Goal: Transaction & Acquisition: Purchase product/service

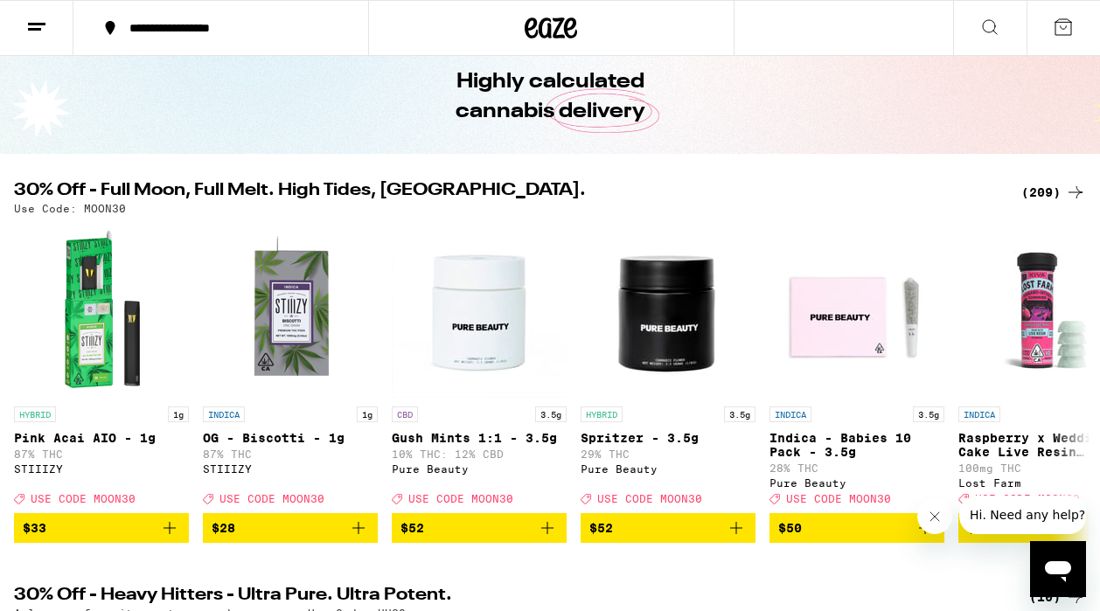
scroll to position [45, 0]
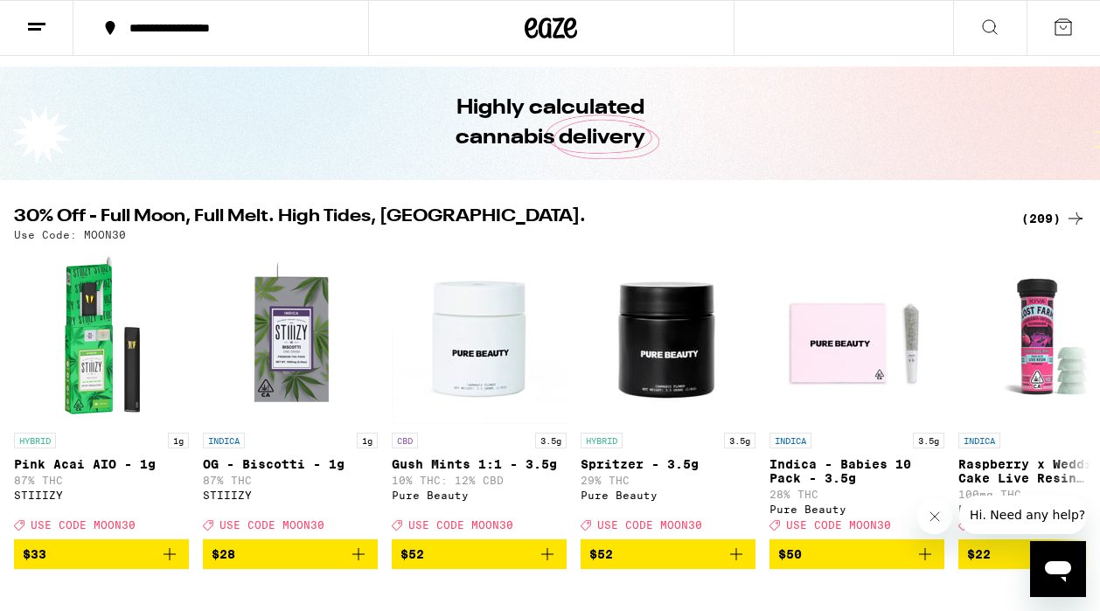
click at [31, 39] on button at bounding box center [36, 28] width 73 height 55
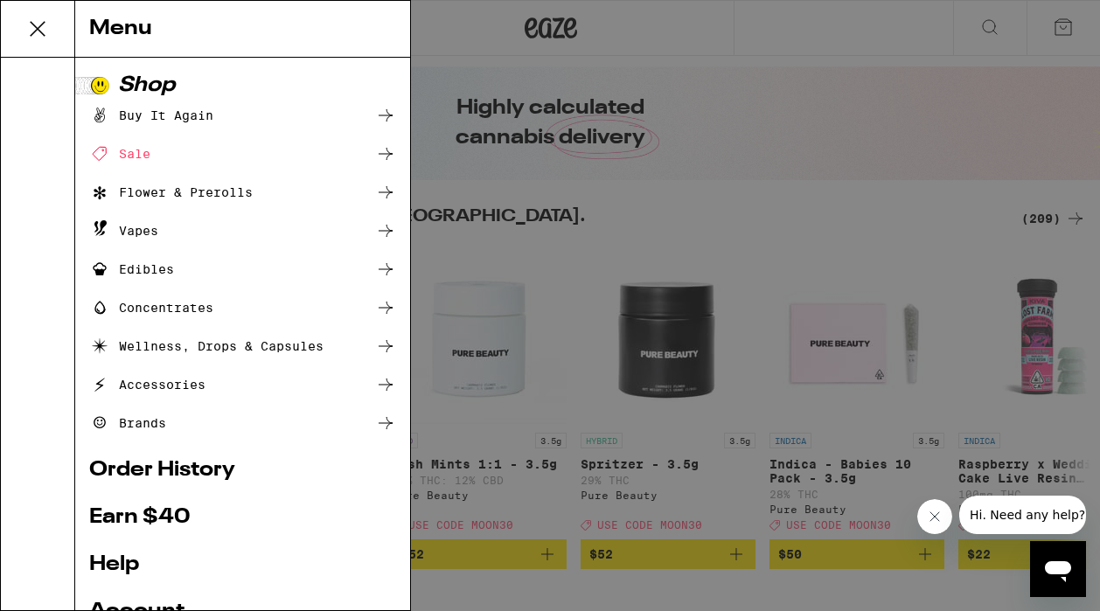
click at [161, 161] on div "Sale" at bounding box center [242, 153] width 307 height 21
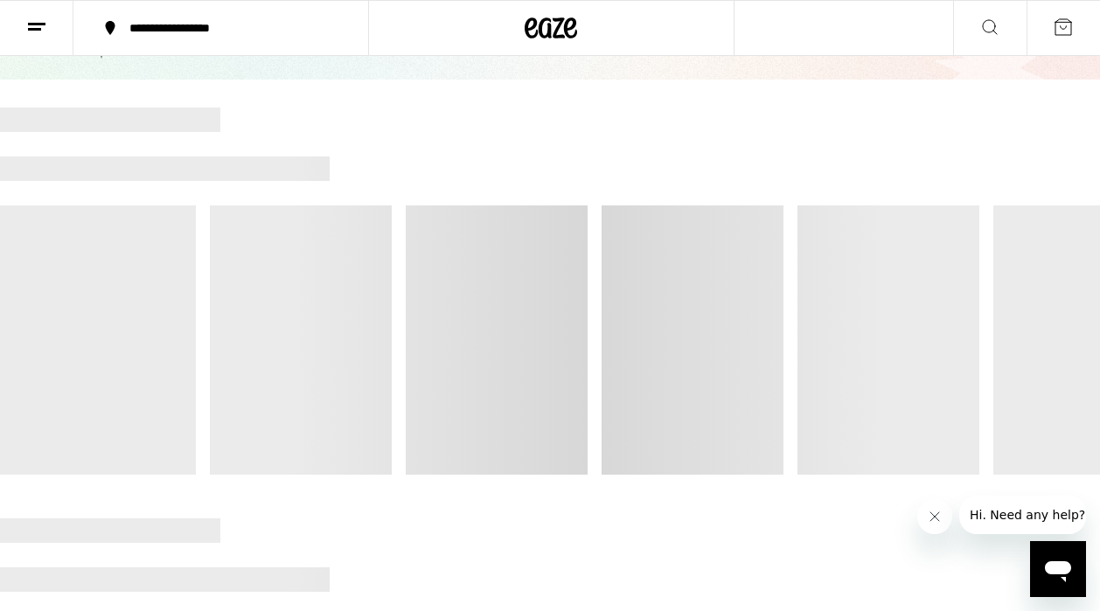
scroll to position [147, 0]
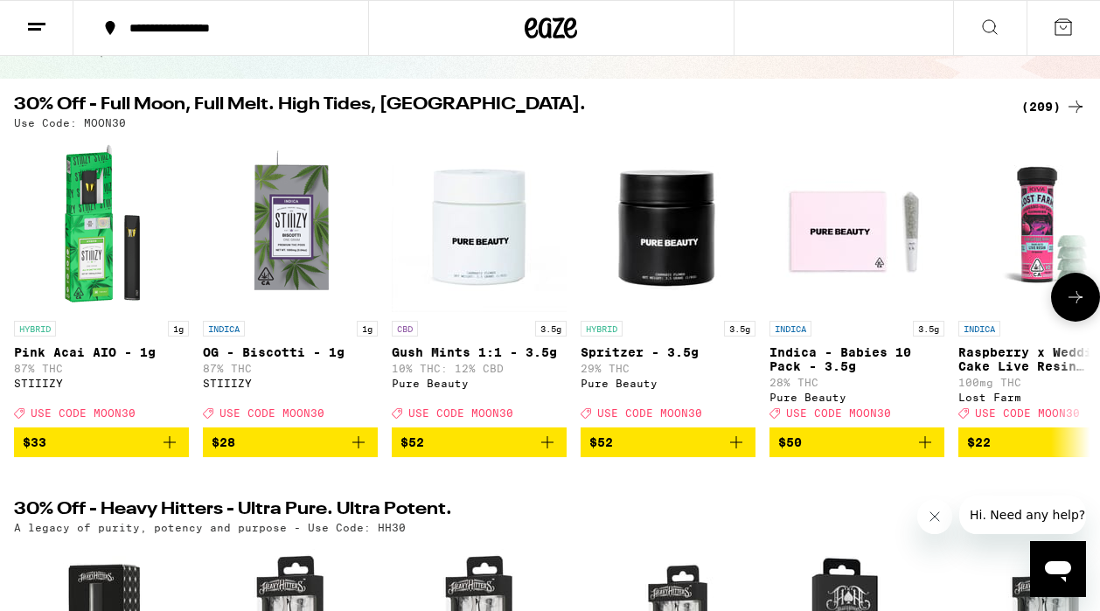
click at [1084, 317] on button at bounding box center [1075, 297] width 49 height 49
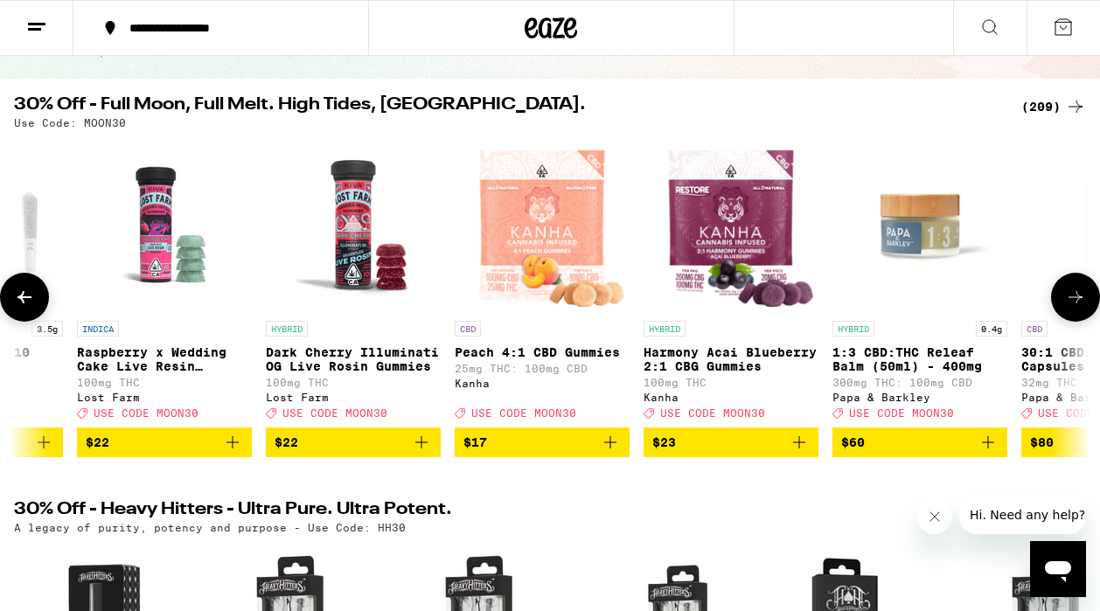
click at [1084, 317] on button at bounding box center [1075, 297] width 49 height 49
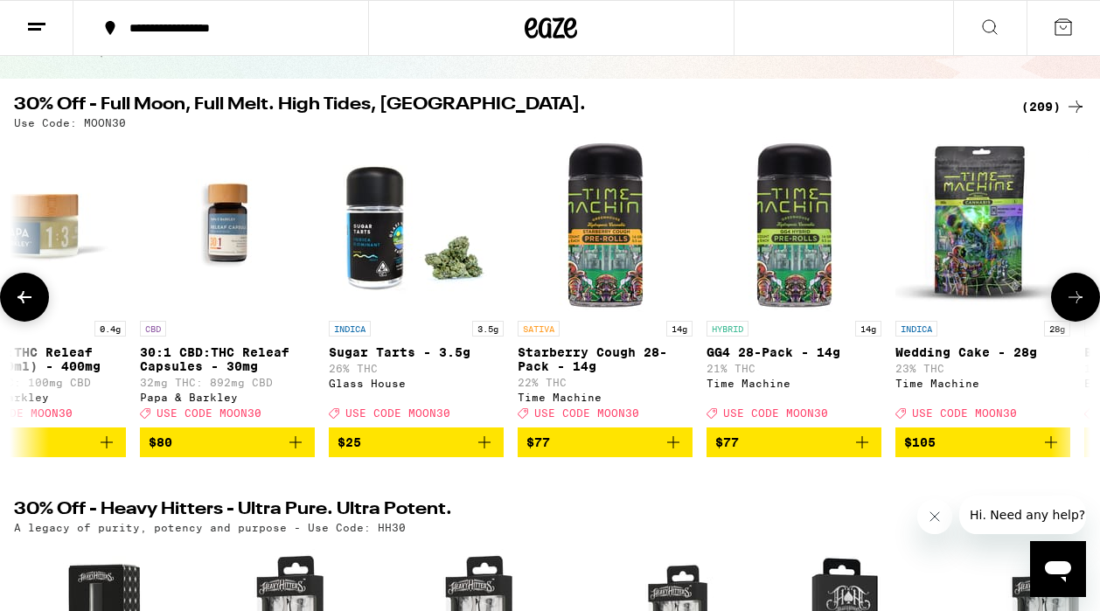
click at [1085, 317] on button at bounding box center [1075, 297] width 49 height 49
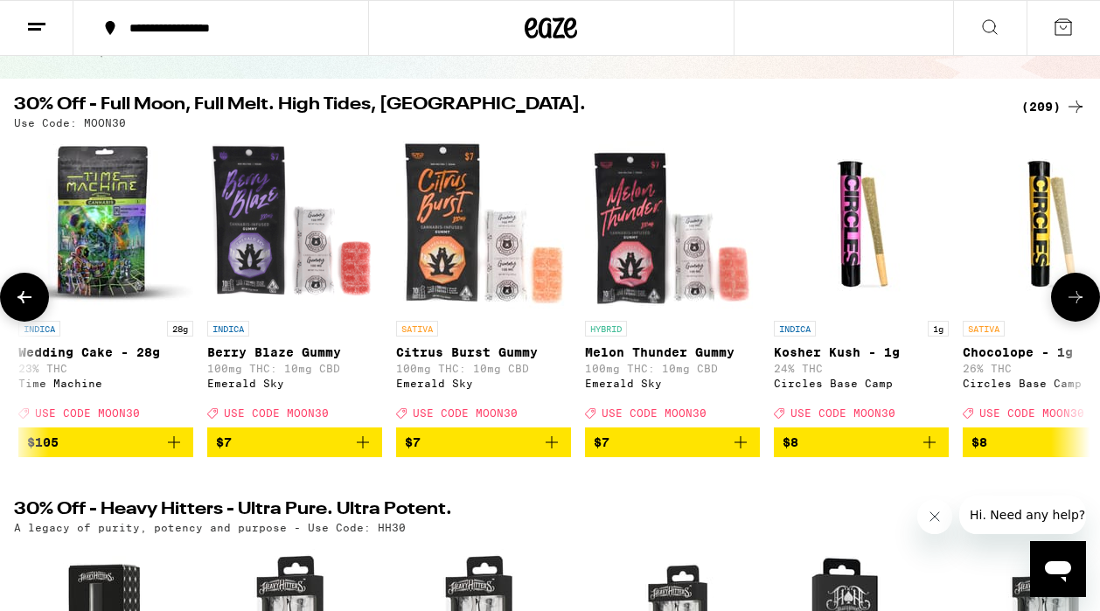
click at [1085, 317] on button at bounding box center [1075, 297] width 49 height 49
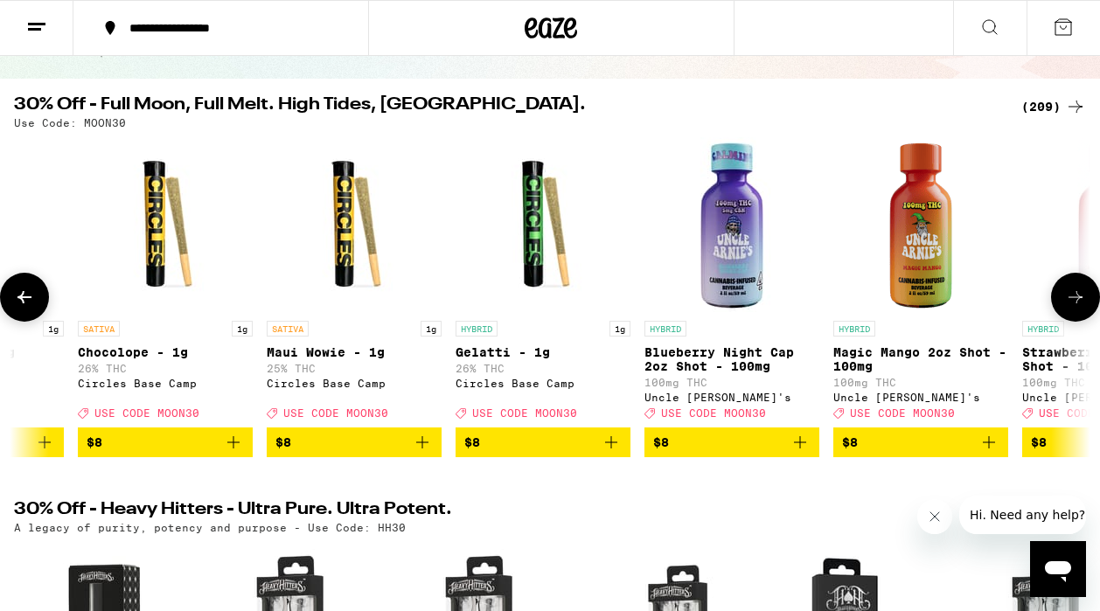
click at [1085, 317] on button at bounding box center [1075, 297] width 49 height 49
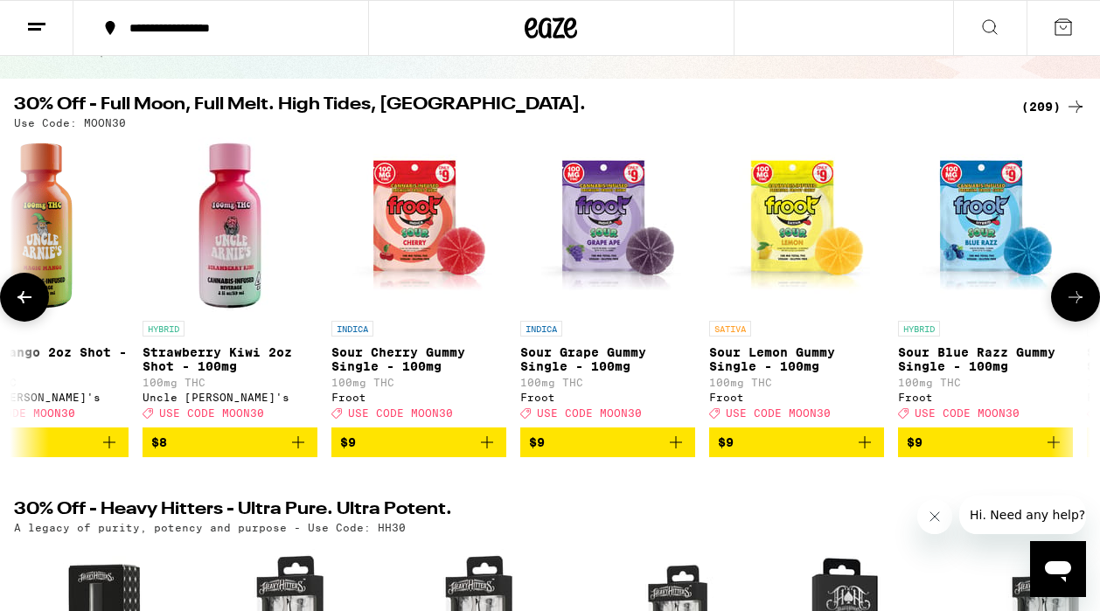
click at [1085, 317] on button at bounding box center [1075, 297] width 49 height 49
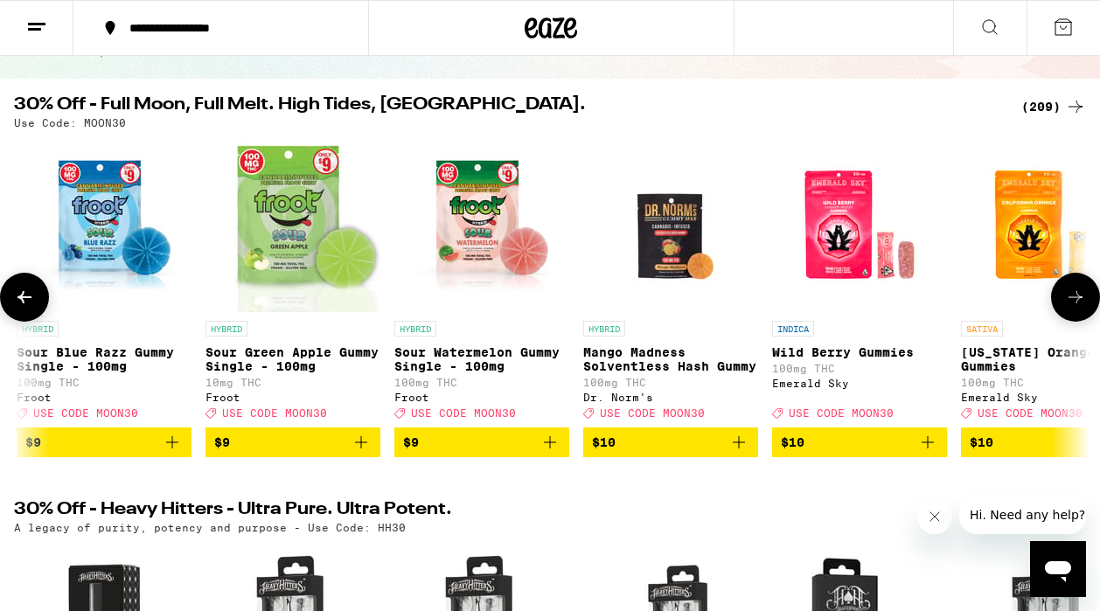
click at [1085, 317] on button at bounding box center [1075, 297] width 49 height 49
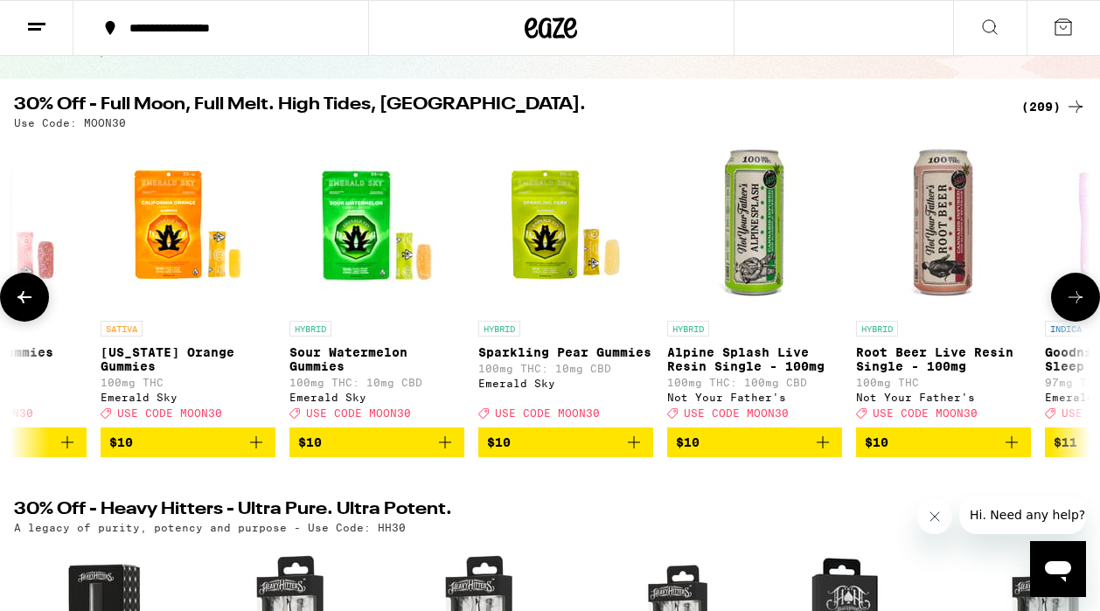
click at [1085, 317] on button at bounding box center [1075, 297] width 49 height 49
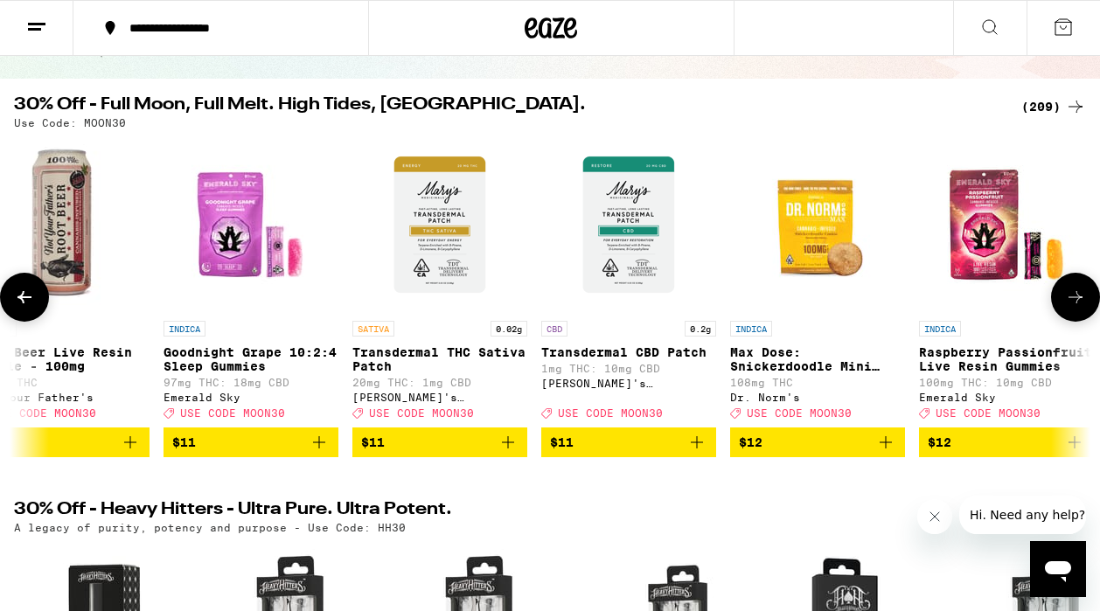
click at [1085, 317] on button at bounding box center [1075, 297] width 49 height 49
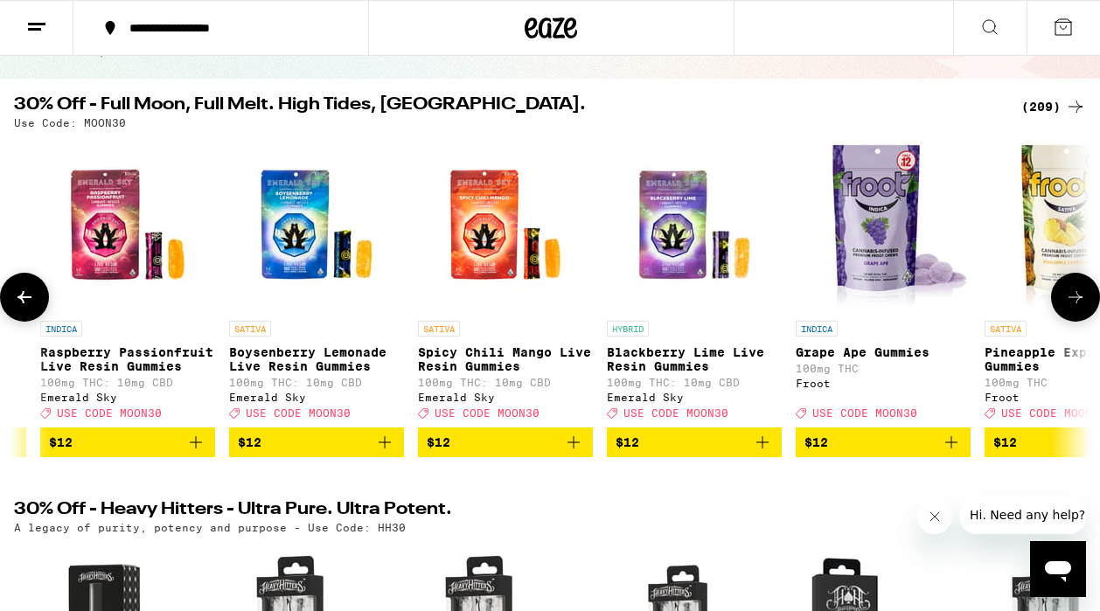
click at [1085, 317] on button at bounding box center [1075, 297] width 49 height 49
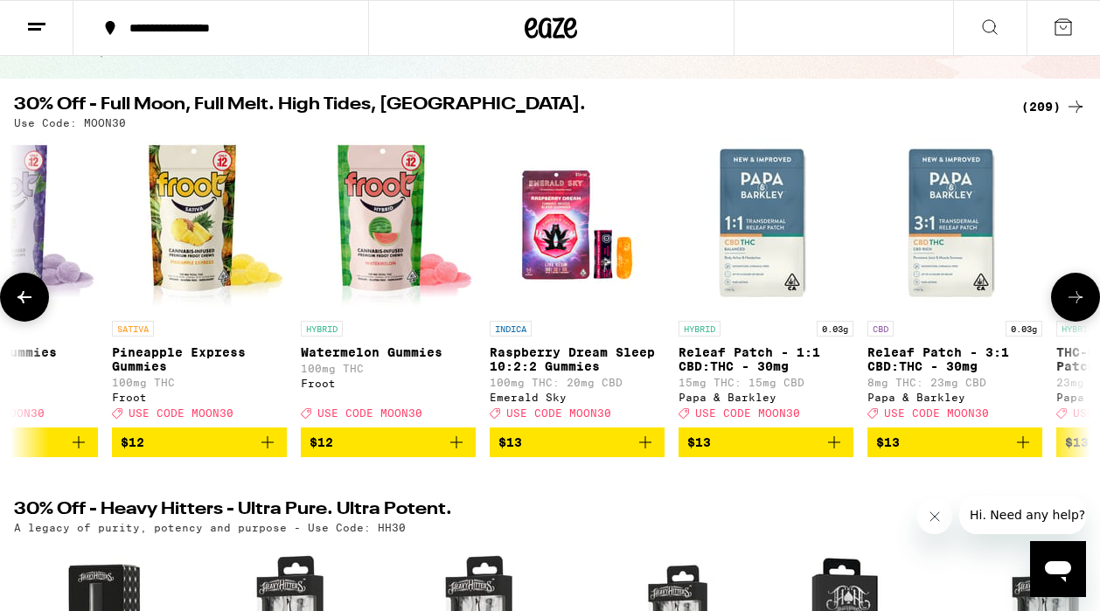
click at [1085, 317] on button at bounding box center [1075, 297] width 49 height 49
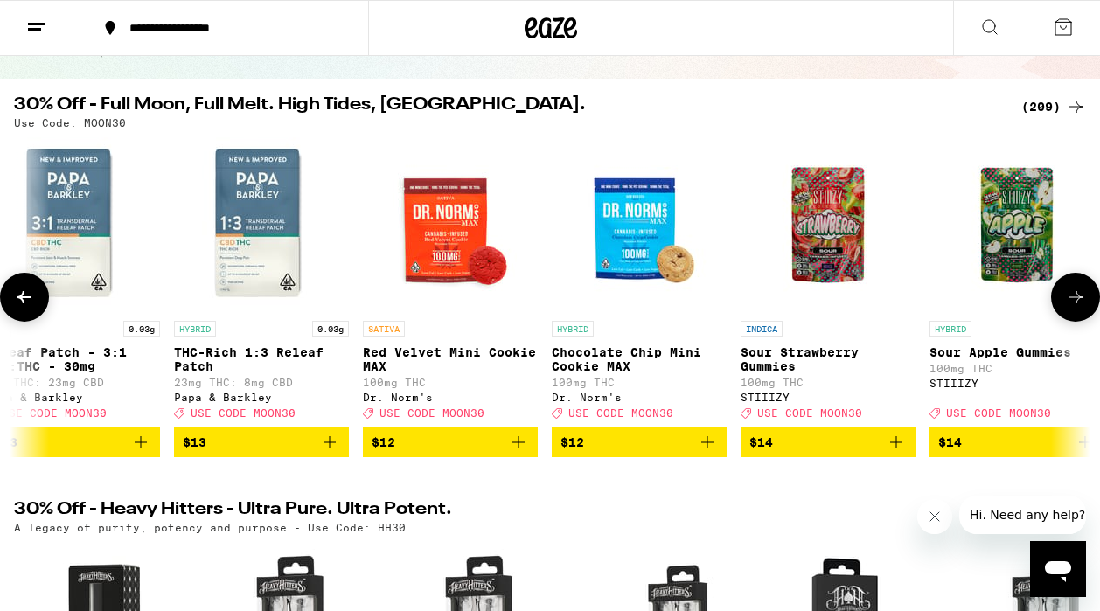
scroll to position [0, 9664]
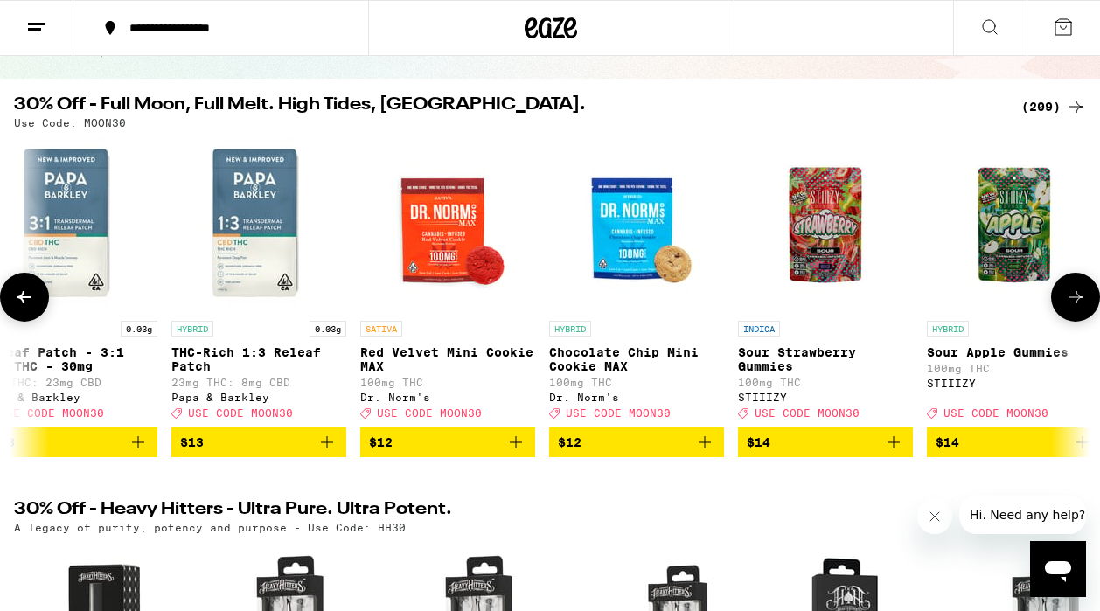
click at [1085, 317] on button at bounding box center [1075, 297] width 49 height 49
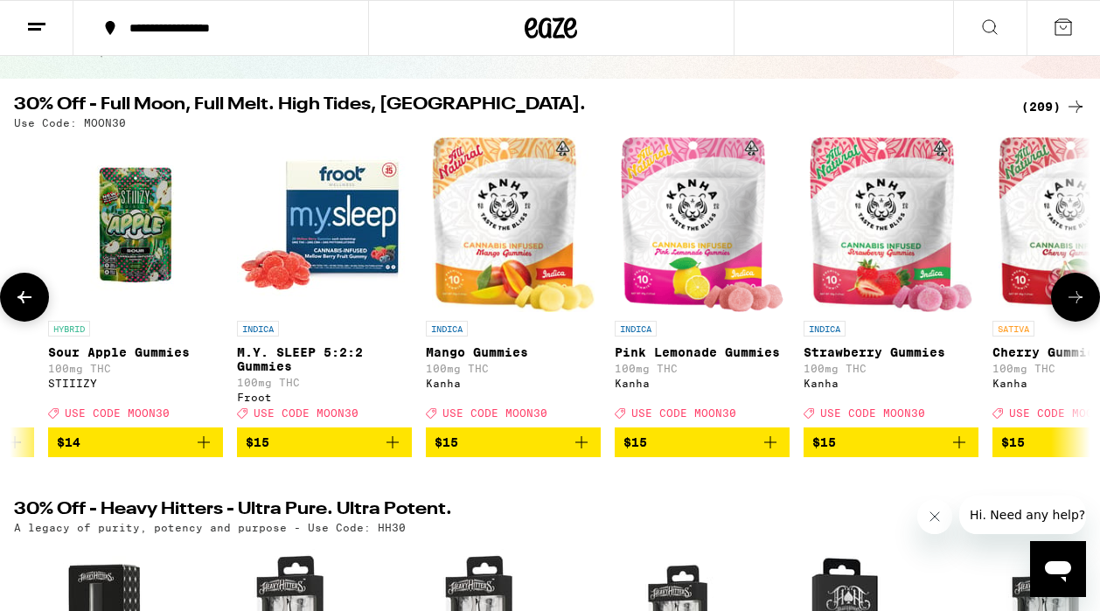
scroll to position [0, 10546]
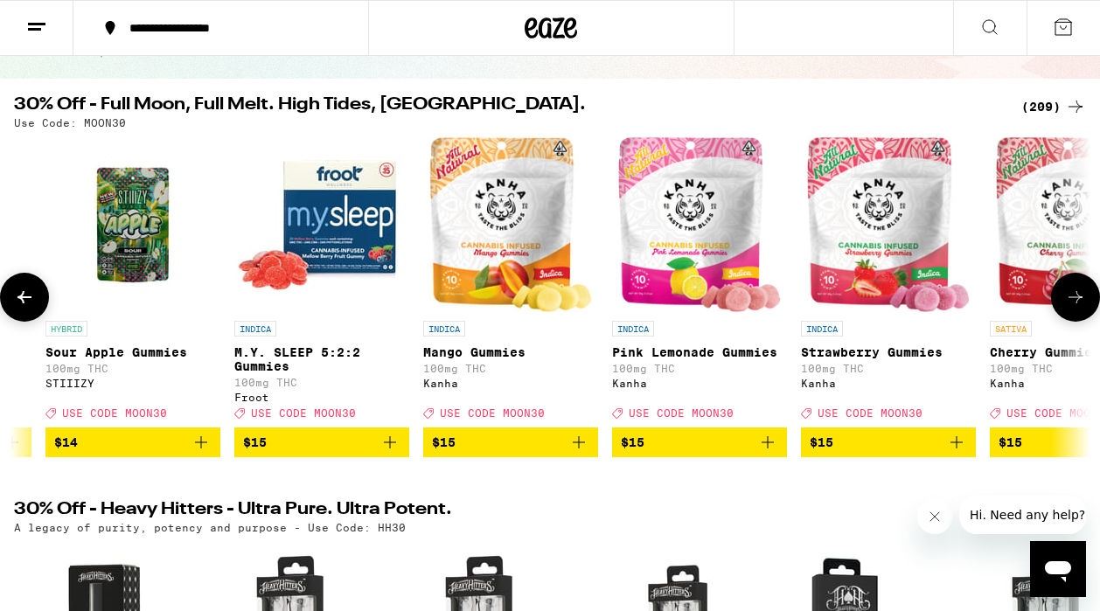
click at [1086, 317] on button at bounding box center [1075, 297] width 49 height 49
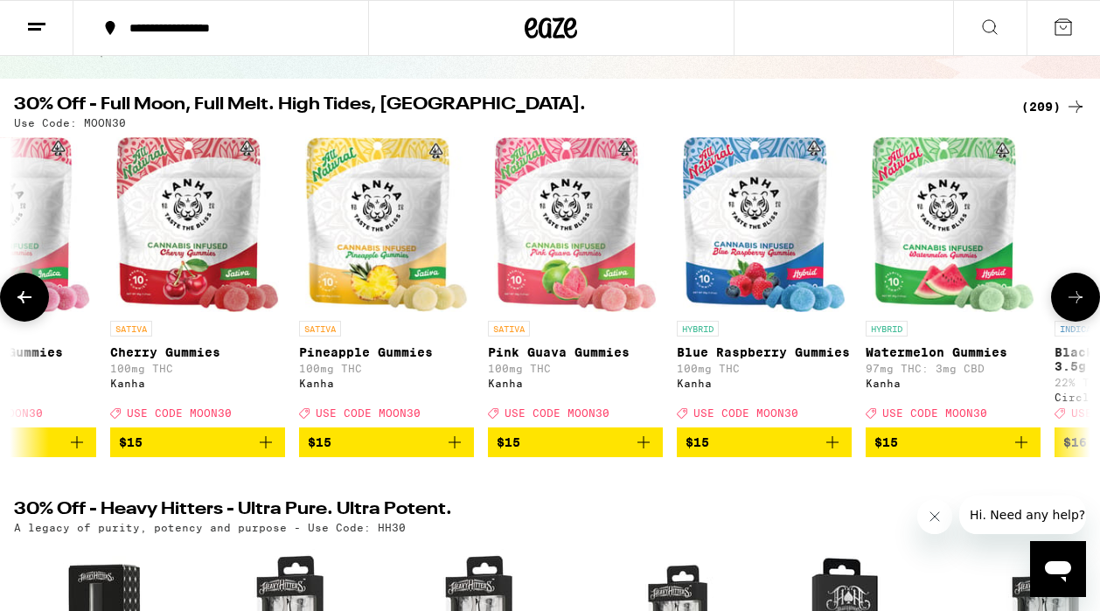
click at [1086, 317] on button at bounding box center [1075, 297] width 49 height 49
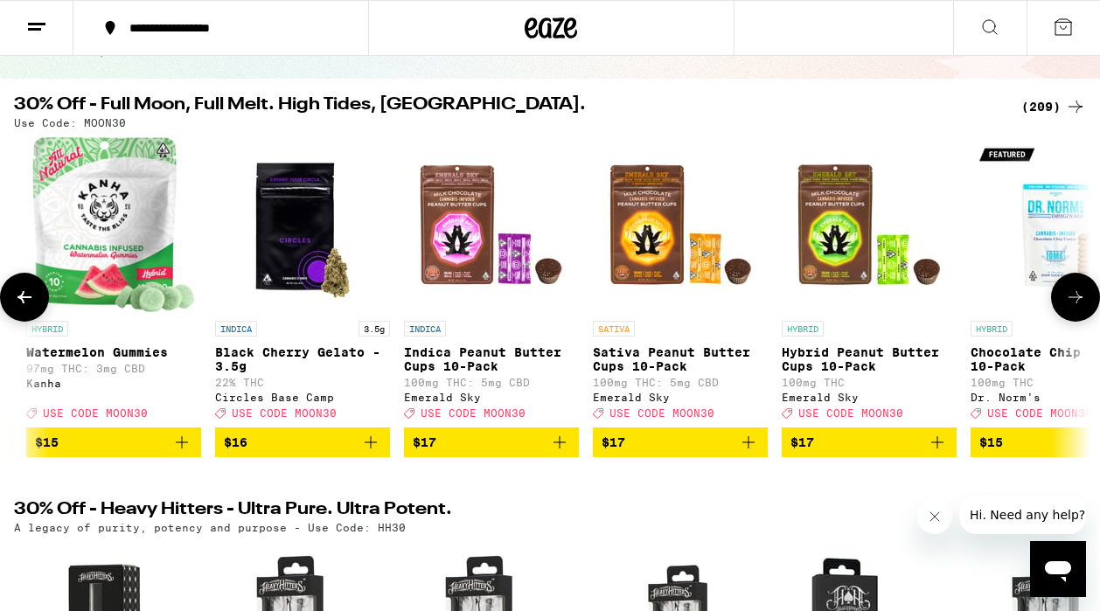
click at [1086, 317] on button at bounding box center [1075, 297] width 49 height 49
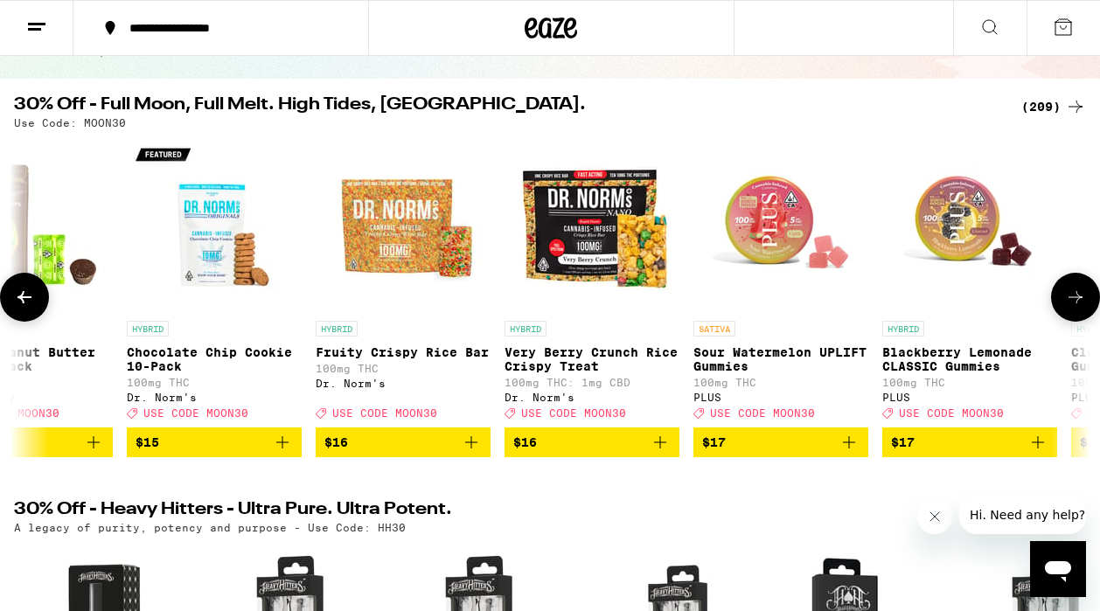
click at [1086, 317] on button at bounding box center [1075, 297] width 49 height 49
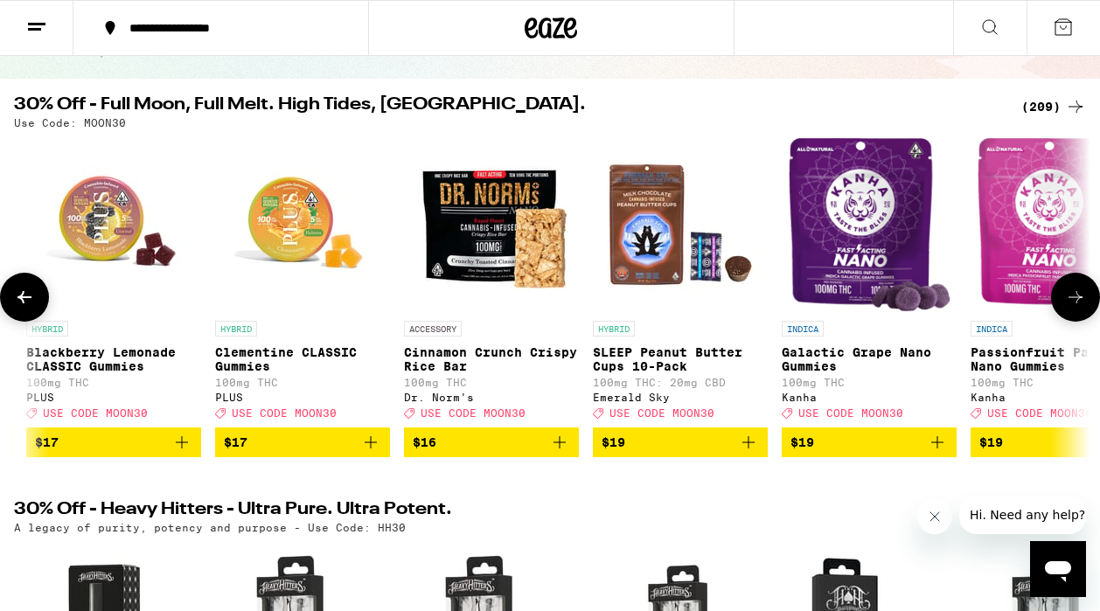
click at [1086, 318] on button at bounding box center [1075, 297] width 49 height 49
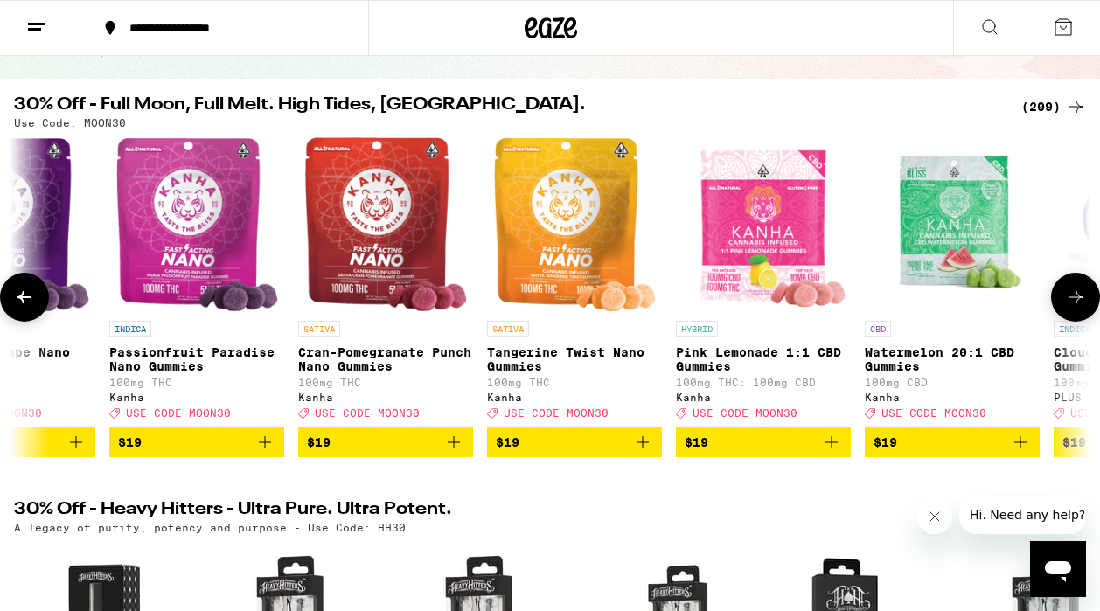
click at [1086, 318] on button at bounding box center [1075, 297] width 49 height 49
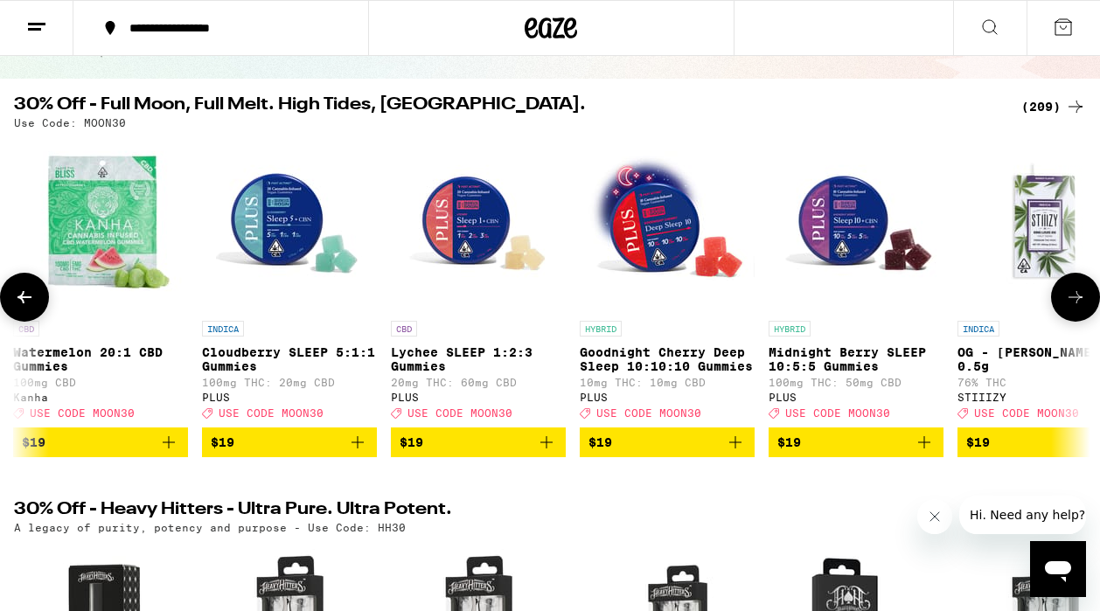
click at [1087, 319] on button at bounding box center [1075, 297] width 49 height 49
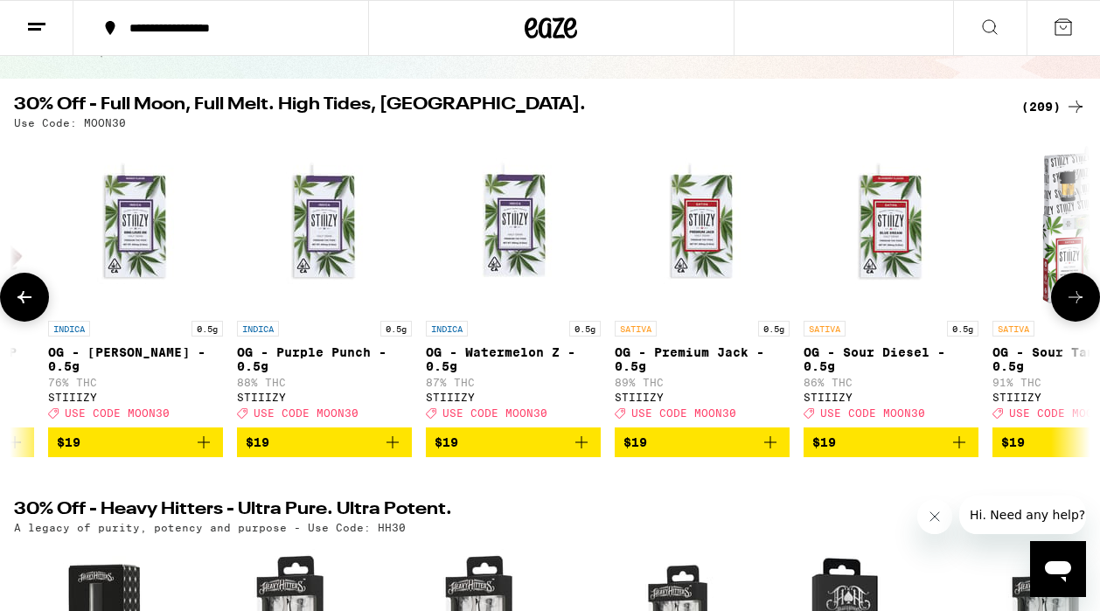
scroll to position [0, 16588]
click at [1079, 300] on icon at bounding box center [1075, 297] width 21 height 21
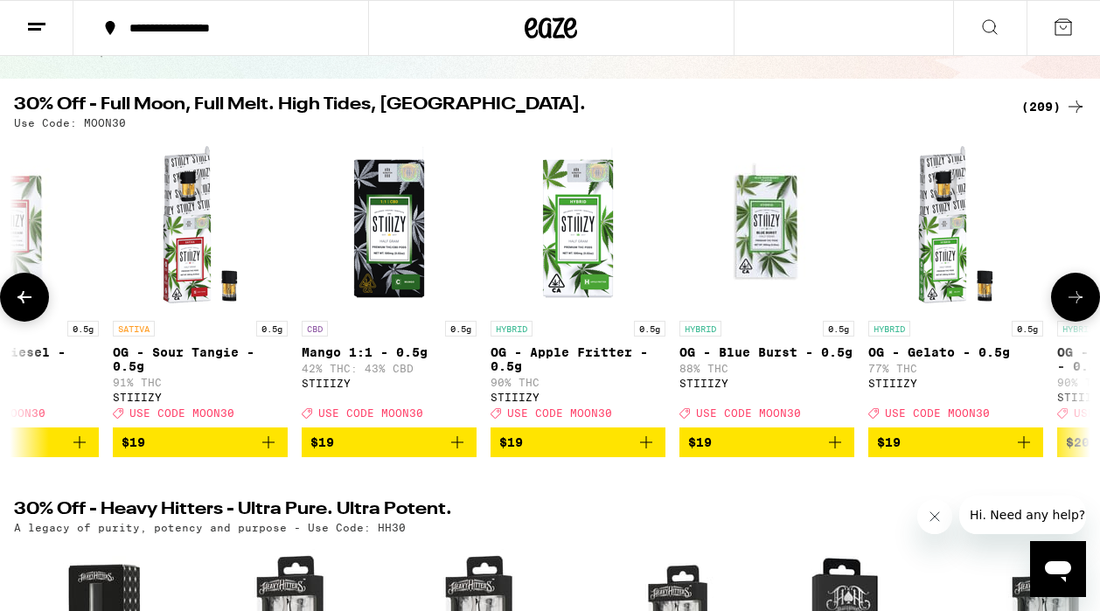
scroll to position [0, 17469]
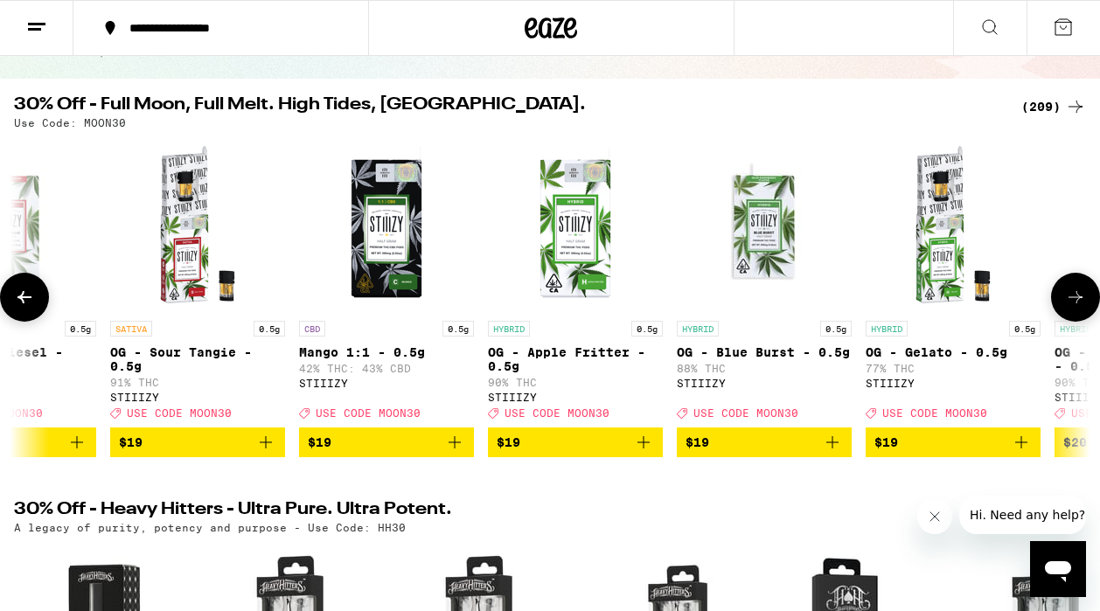
click at [1080, 300] on icon at bounding box center [1075, 297] width 21 height 21
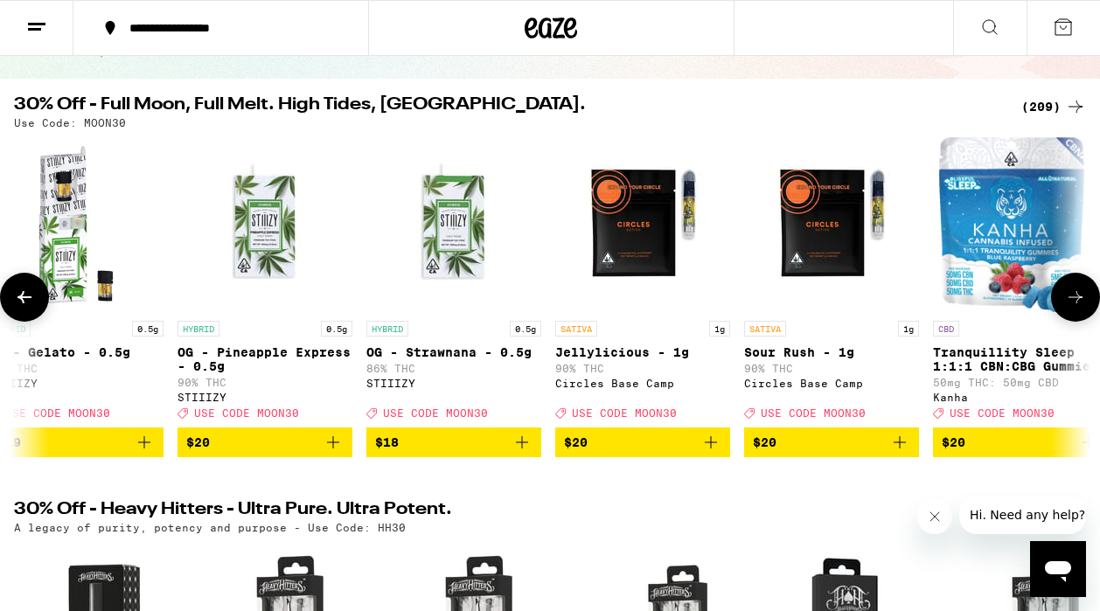
scroll to position [0, 18351]
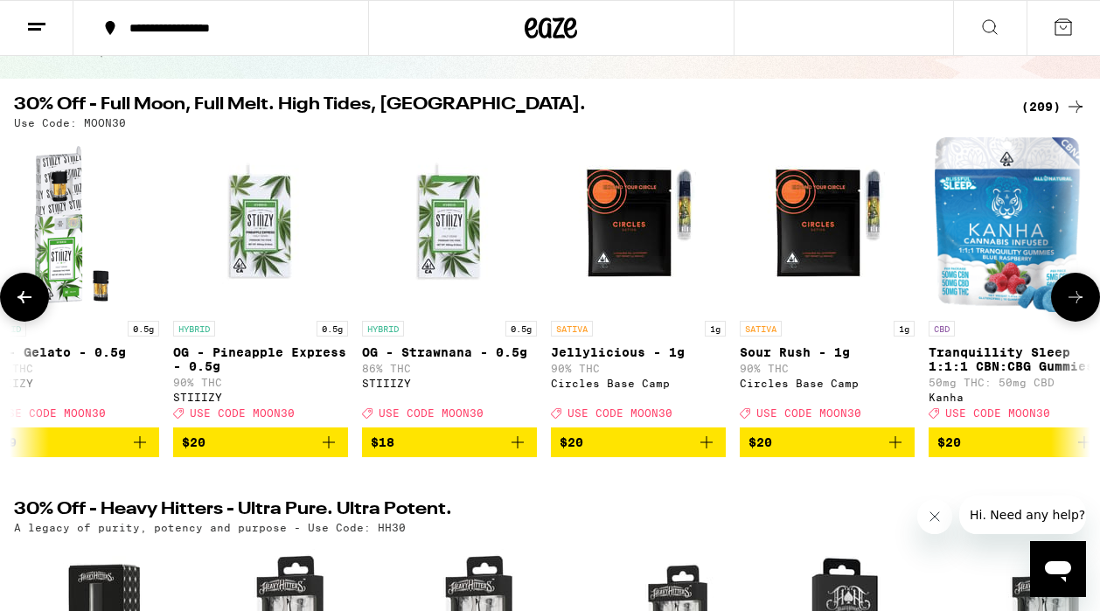
click at [712, 450] on icon "Add to bag" at bounding box center [706, 442] width 21 height 21
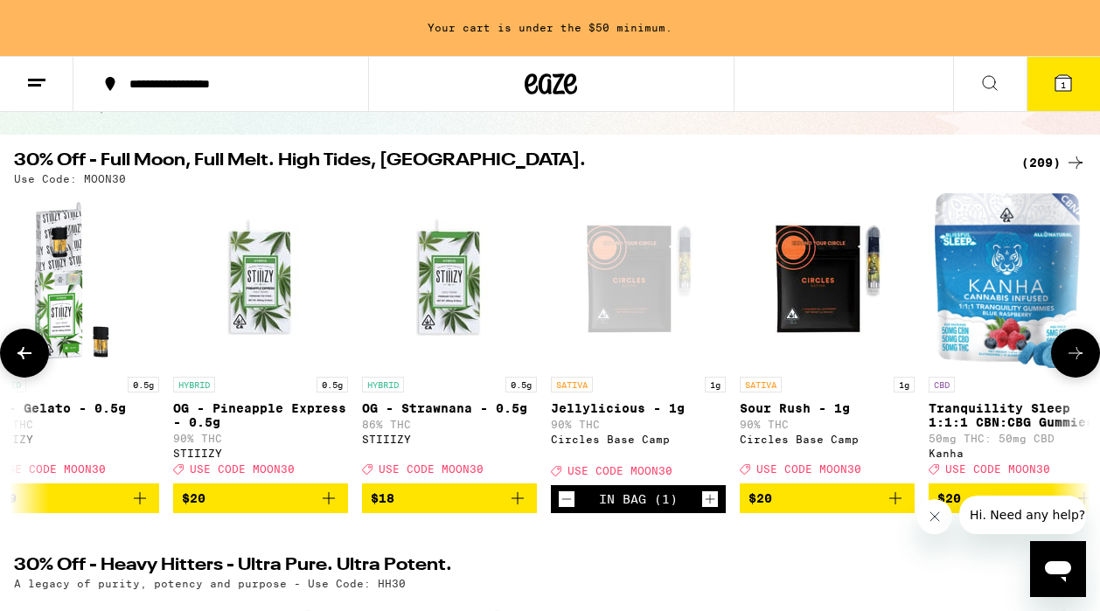
scroll to position [203, 0]
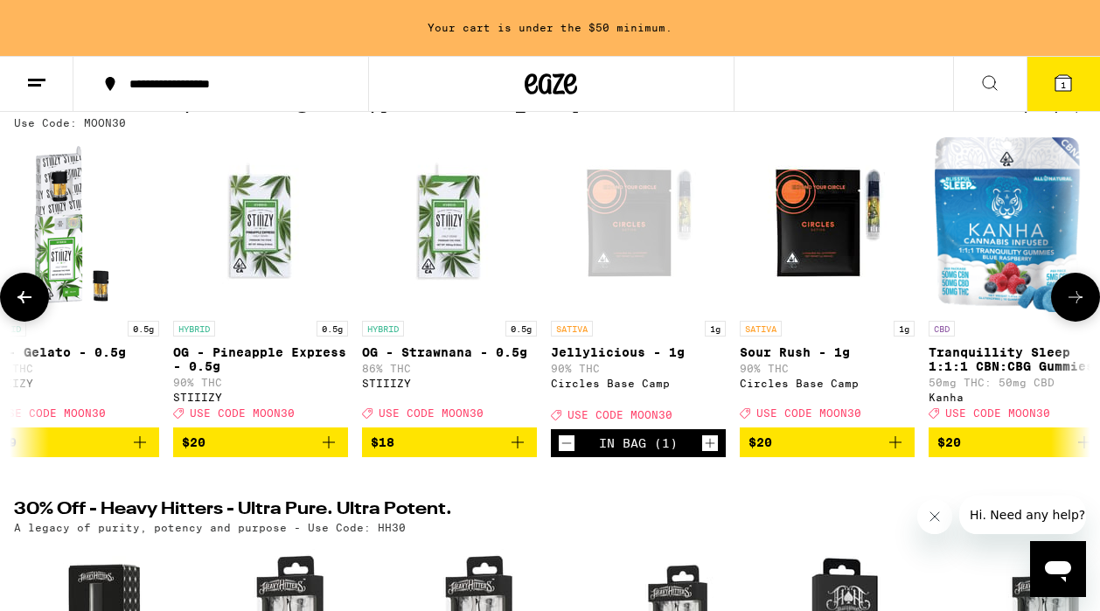
click at [900, 453] on icon "Add to bag" at bounding box center [895, 442] width 21 height 21
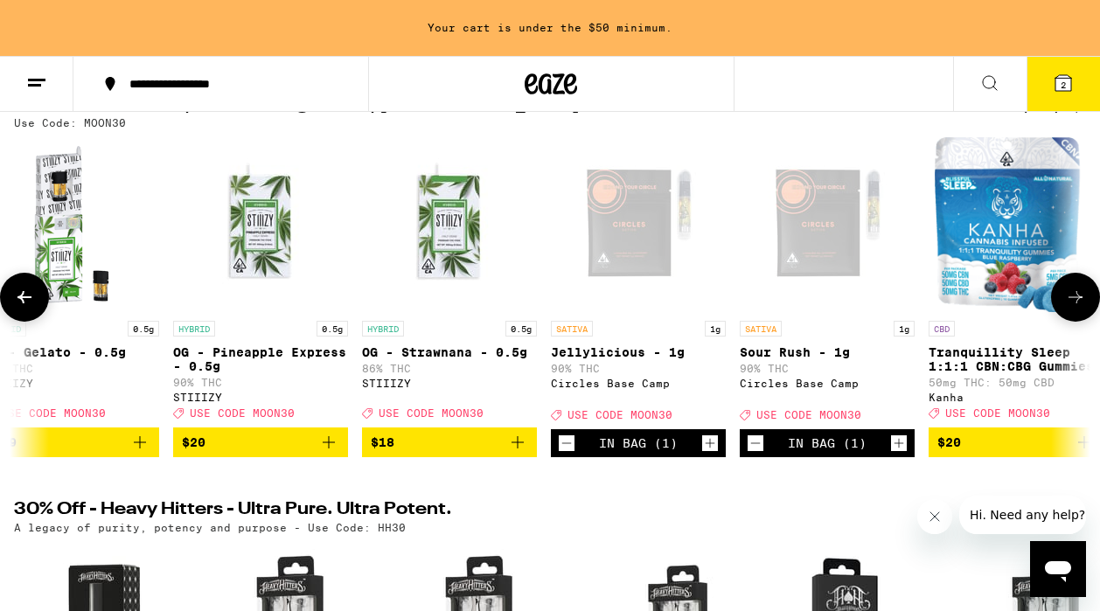
click at [1076, 303] on icon at bounding box center [1075, 297] width 21 height 21
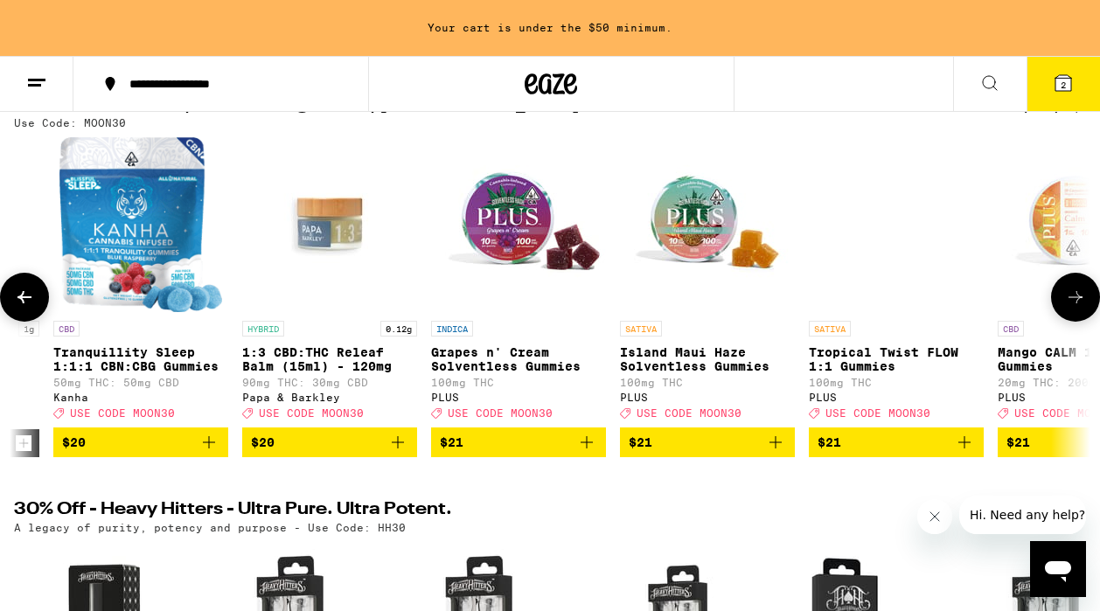
scroll to position [0, 19232]
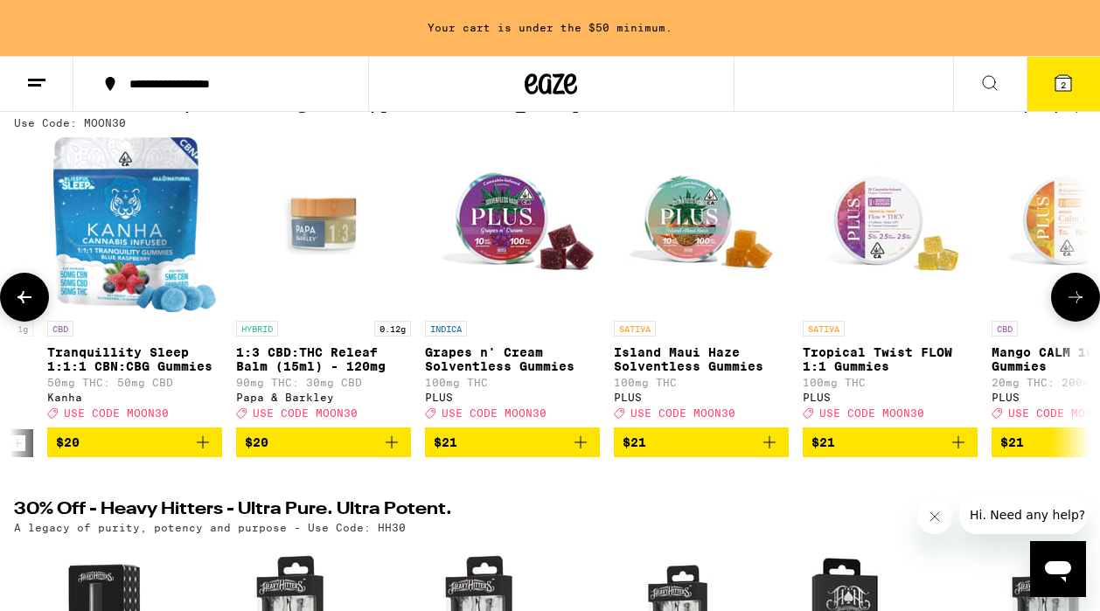
click at [32, 297] on icon at bounding box center [24, 297] width 21 height 21
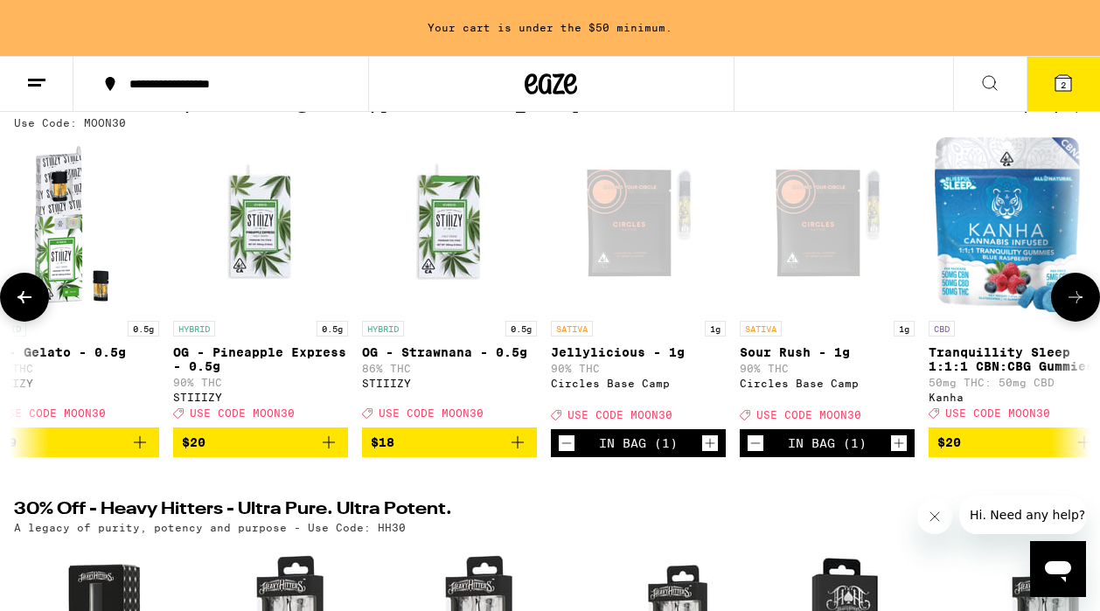
click at [32, 297] on icon at bounding box center [24, 297] width 21 height 21
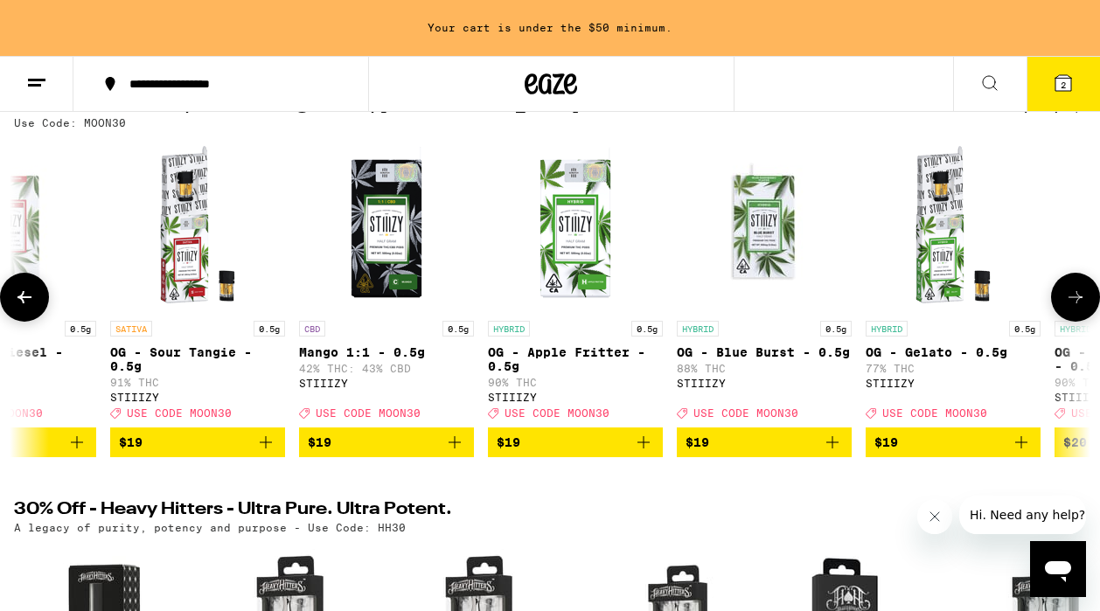
click at [32, 297] on icon at bounding box center [24, 297] width 21 height 21
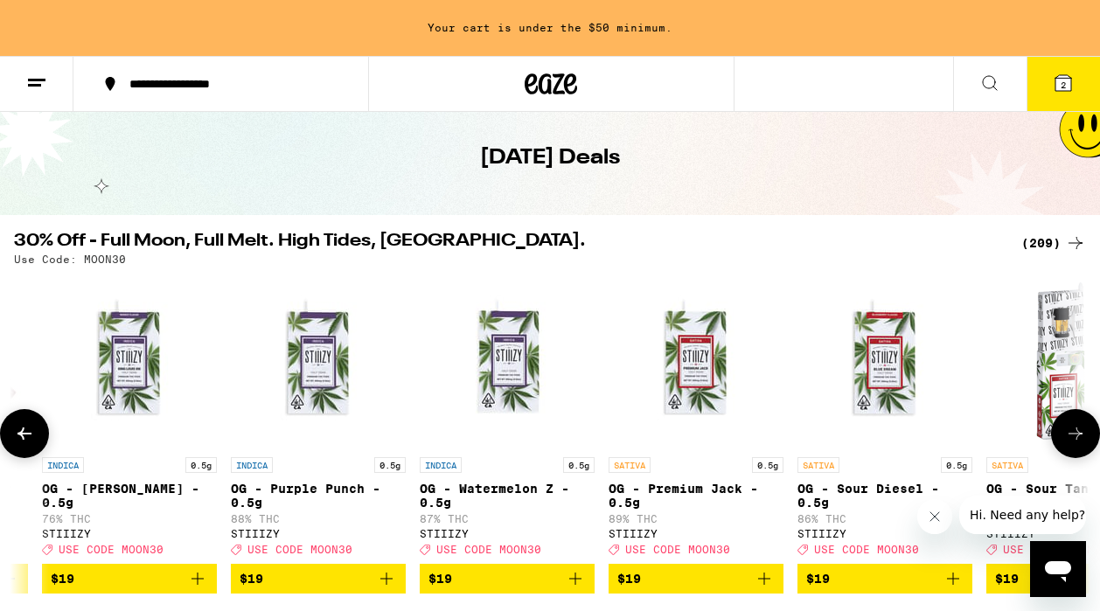
scroll to position [0, 16588]
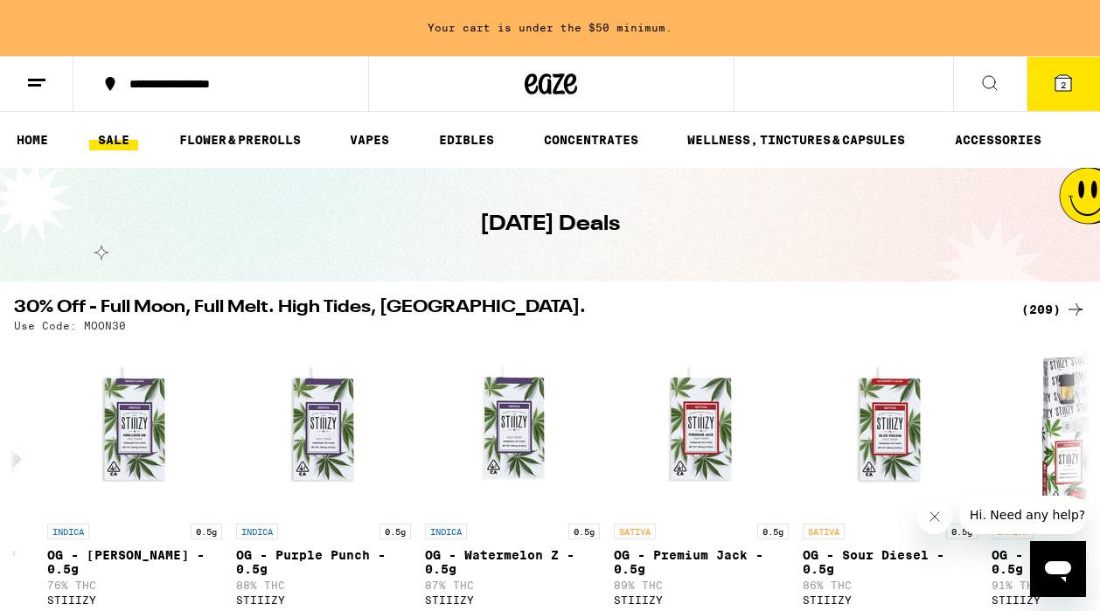
click at [1063, 93] on icon at bounding box center [1063, 83] width 21 height 21
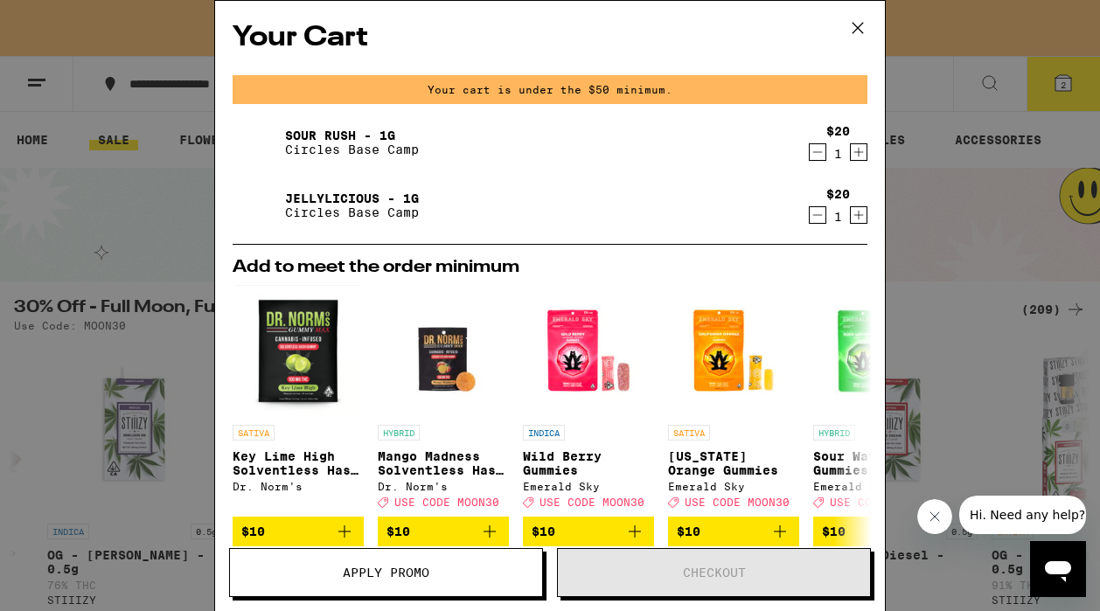
click at [856, 32] on icon at bounding box center [858, 28] width 26 height 26
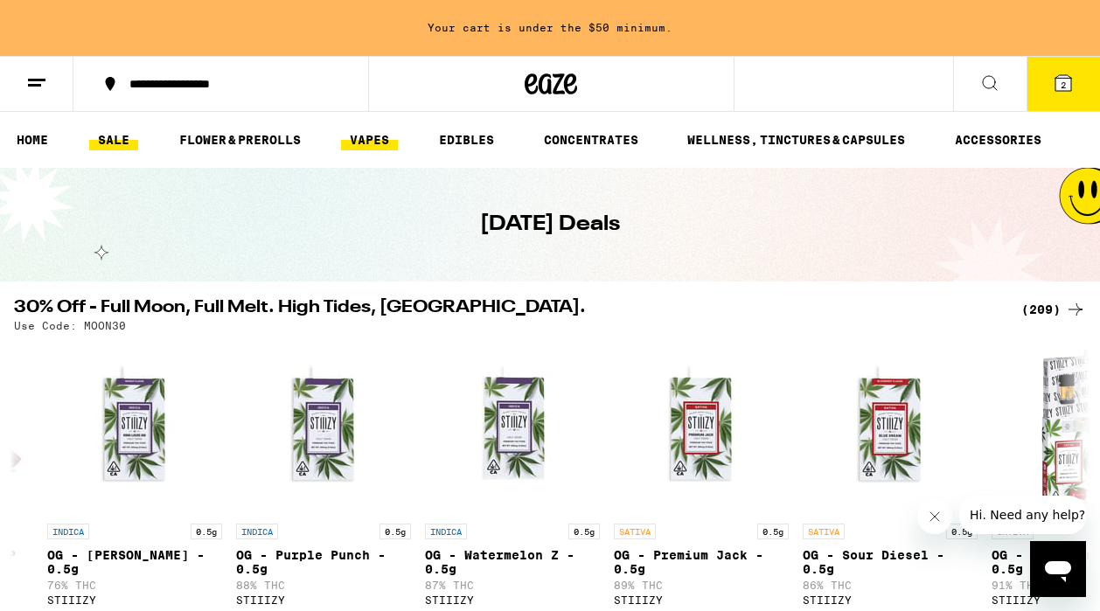
click at [355, 143] on link "VAPES" at bounding box center [369, 139] width 57 height 21
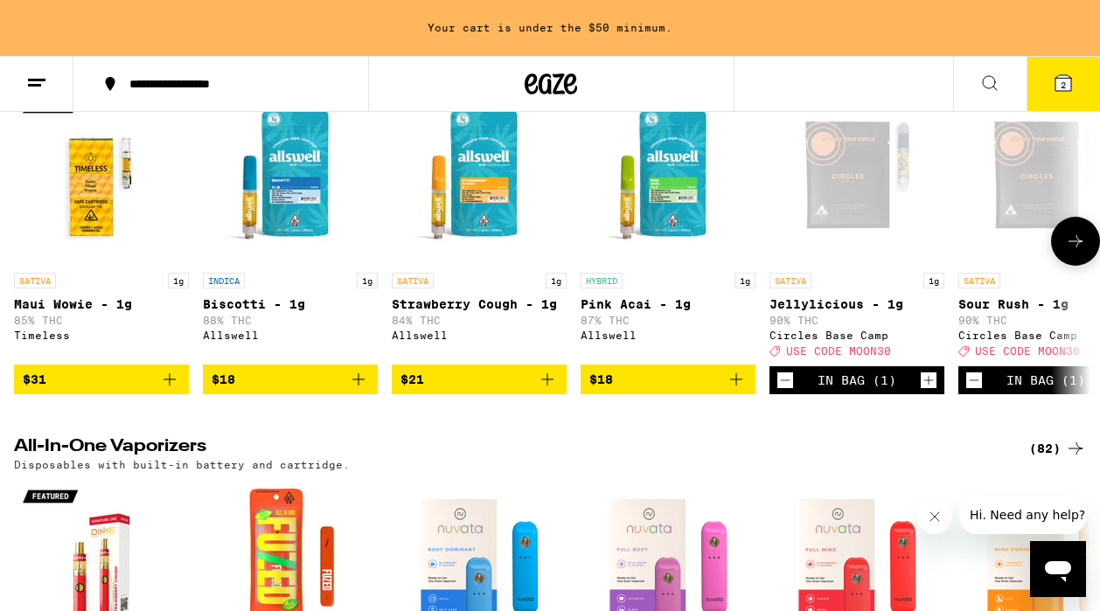
scroll to position [655, 0]
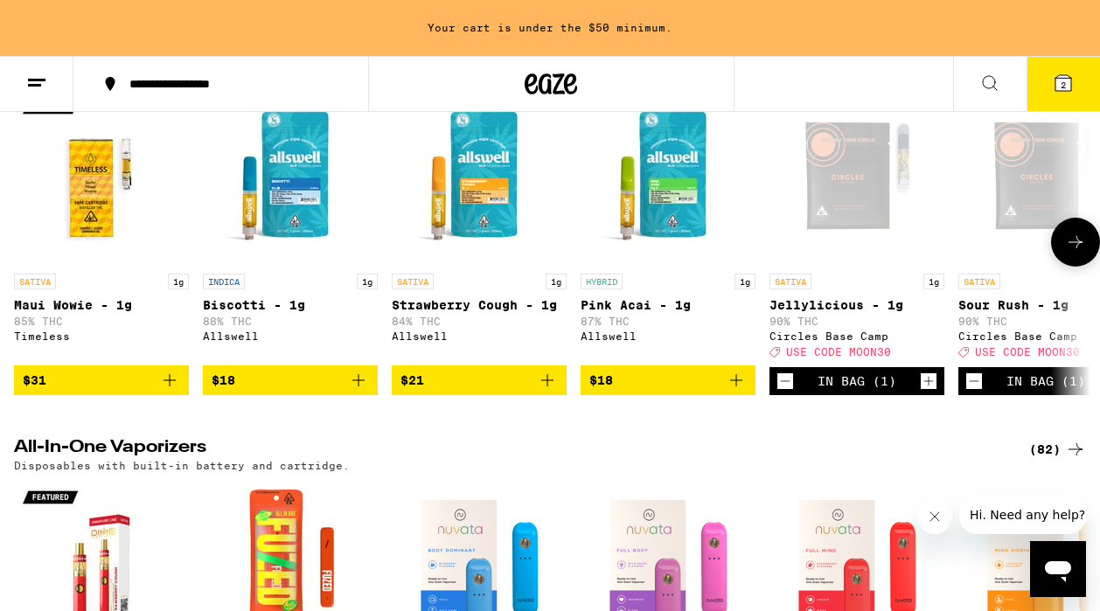
click at [736, 391] on icon "Add to bag" at bounding box center [736, 380] width 21 height 21
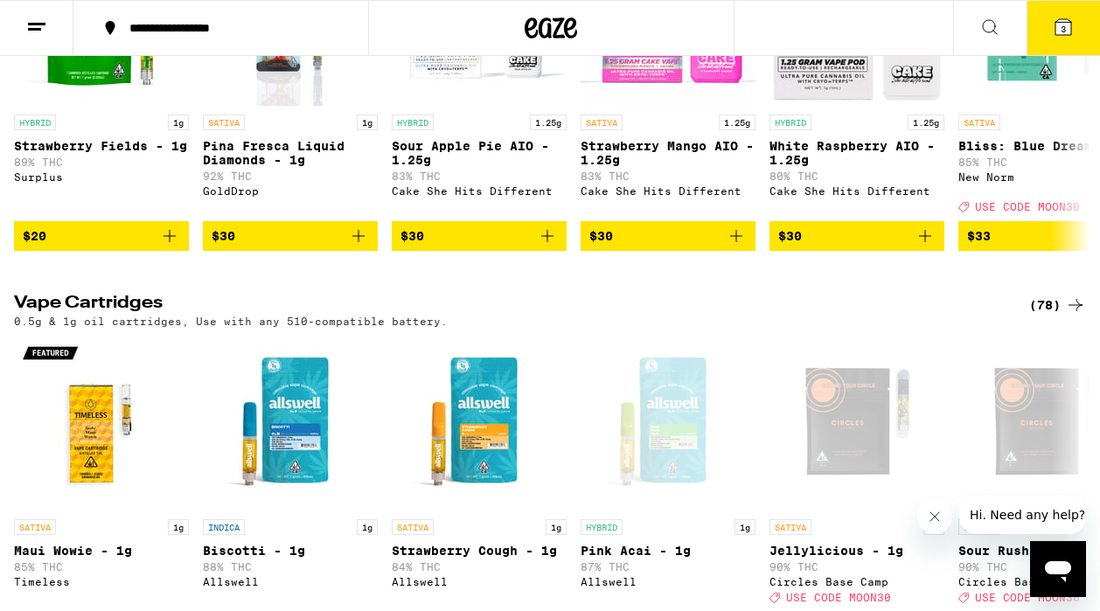
scroll to position [324, 0]
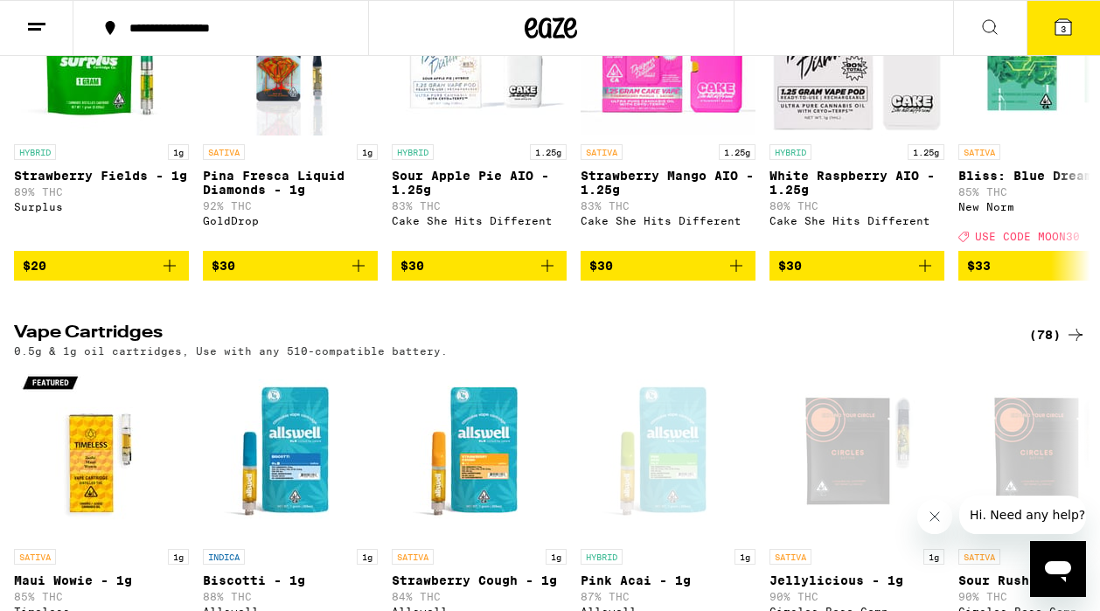
click at [1047, 345] on div "(78)" at bounding box center [1057, 334] width 57 height 21
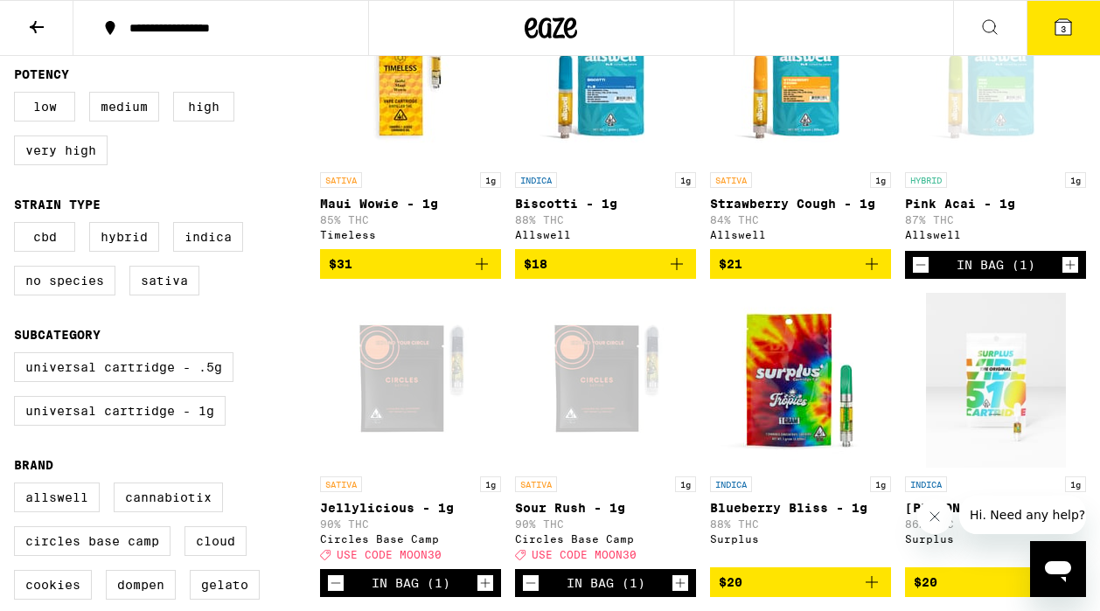
scroll to position [344, 0]
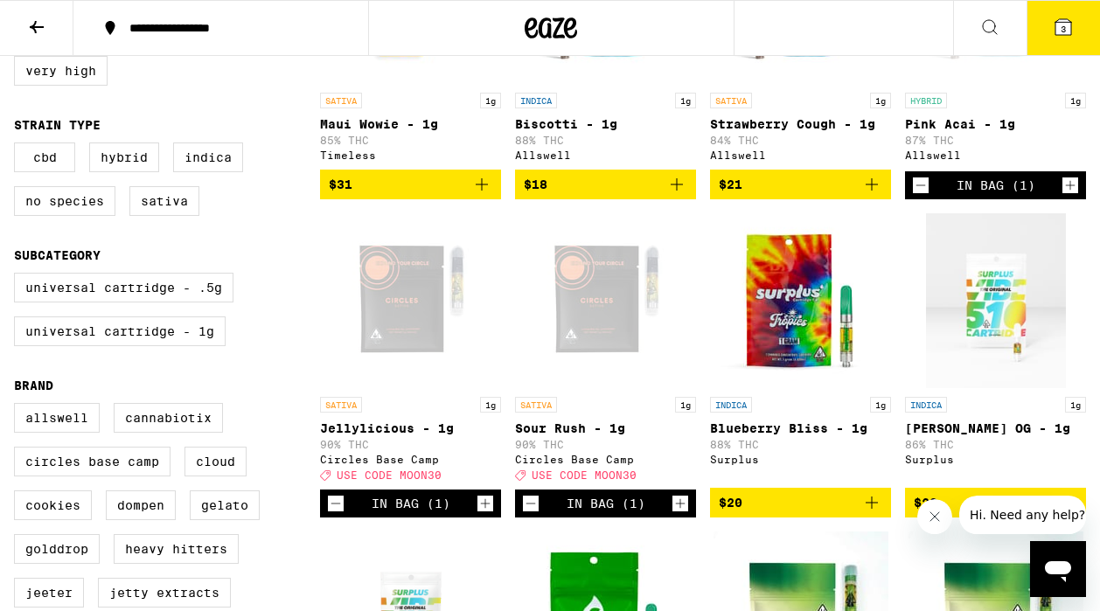
click at [876, 190] on icon "Add to bag" at bounding box center [871, 184] width 21 height 21
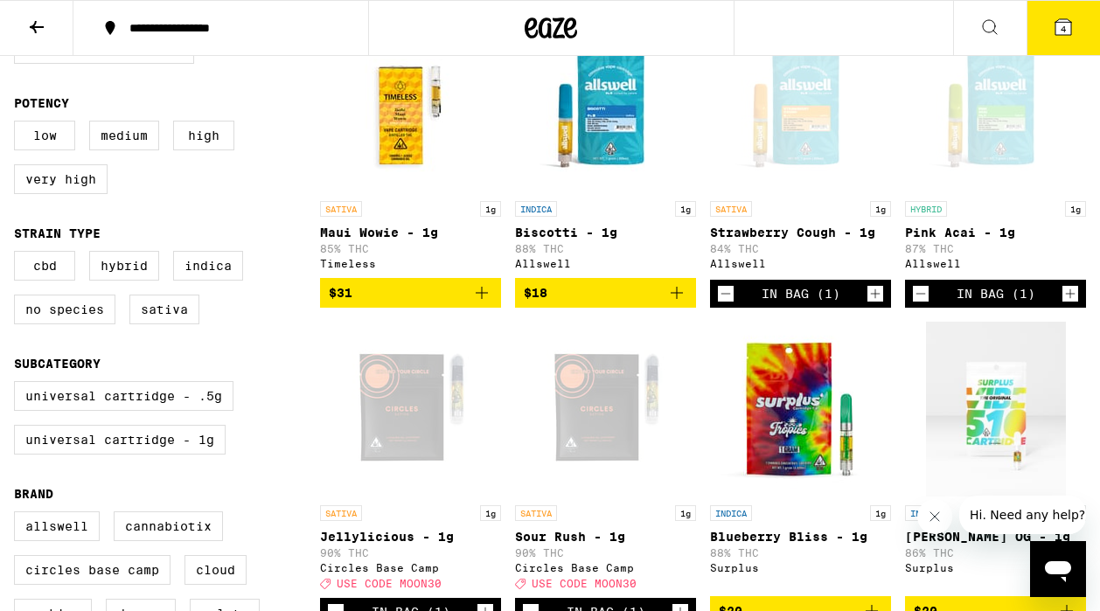
scroll to position [0, 0]
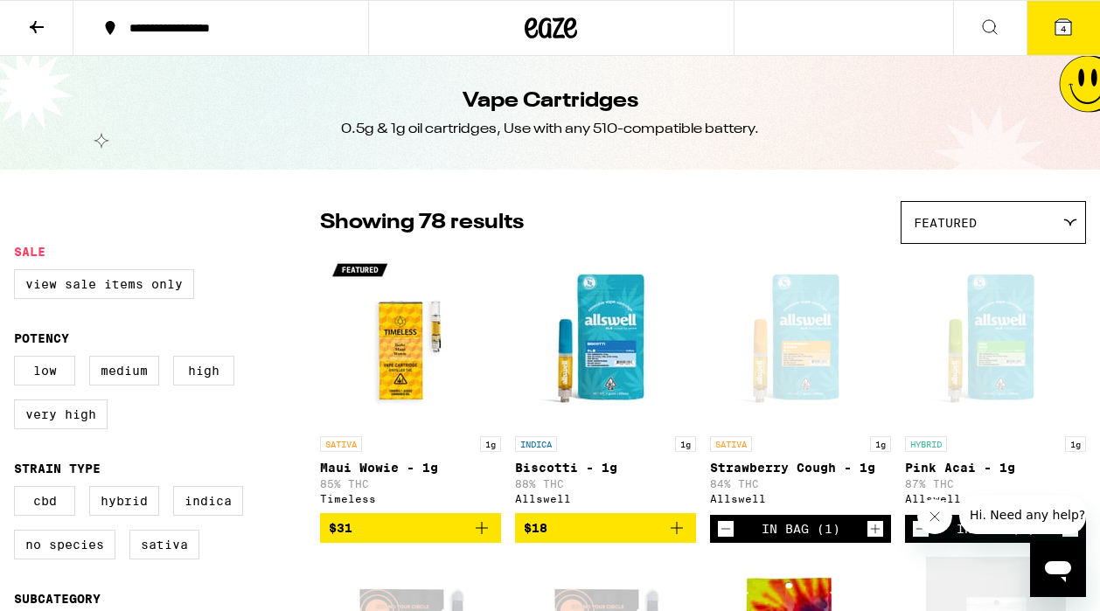
click at [1063, 38] on button "4" at bounding box center [1063, 28] width 73 height 54
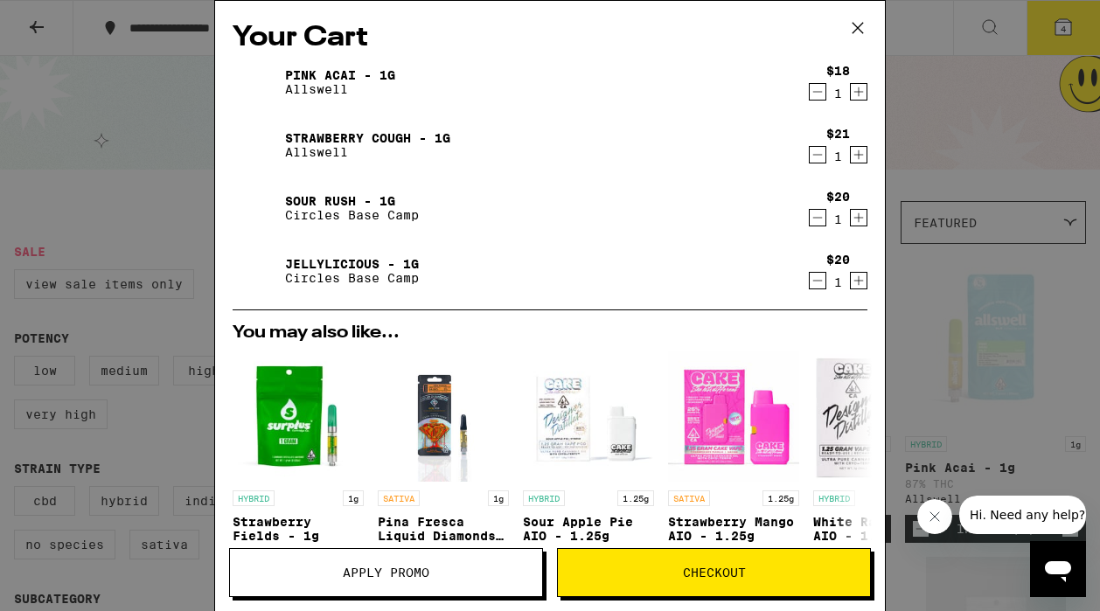
click at [817, 218] on icon "Decrement" at bounding box center [818, 217] width 16 height 21
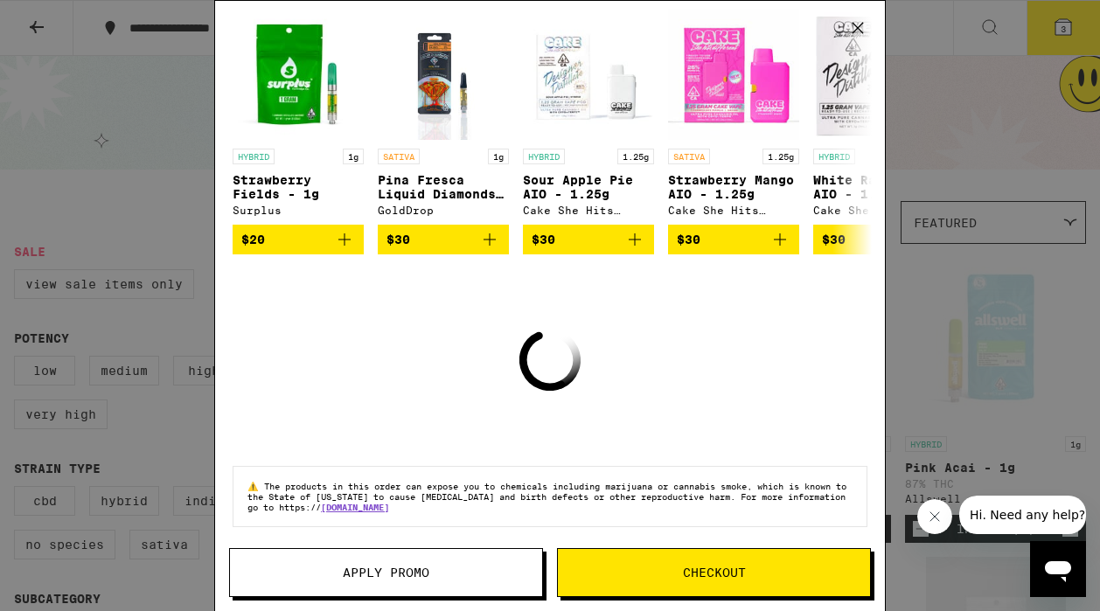
scroll to position [240, 0]
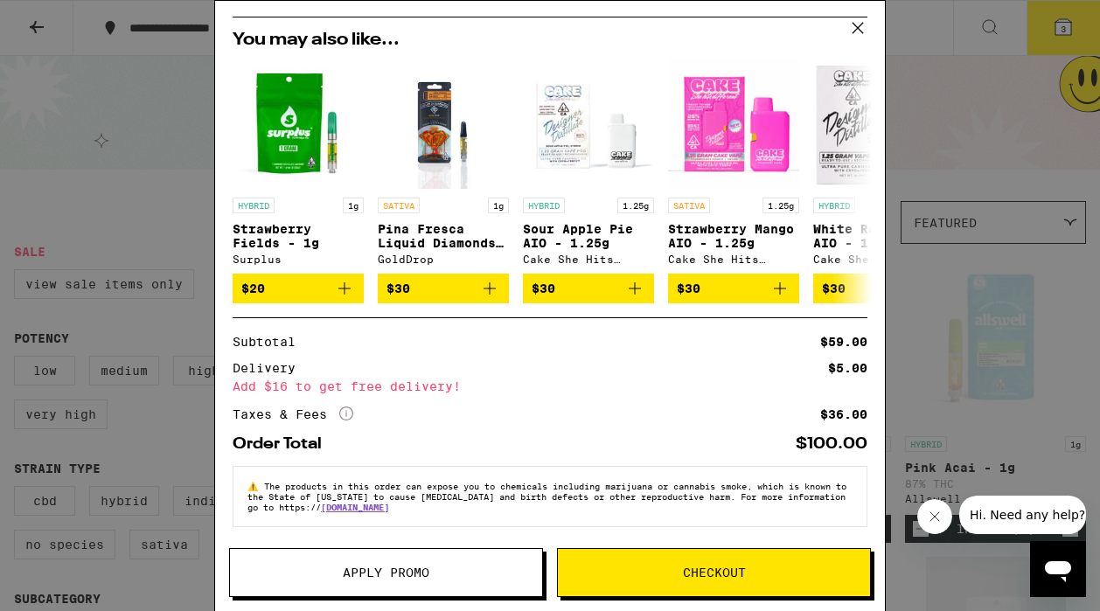
click at [637, 575] on span "Checkout" at bounding box center [714, 573] width 312 height 12
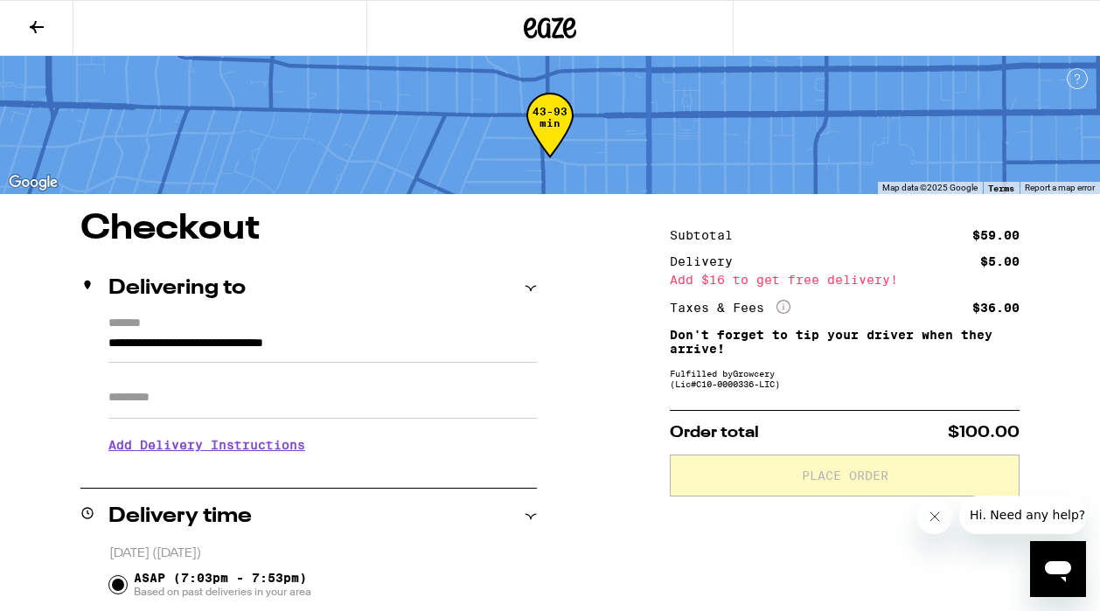
click at [254, 390] on input "Apt/Suite" at bounding box center [322, 398] width 428 height 42
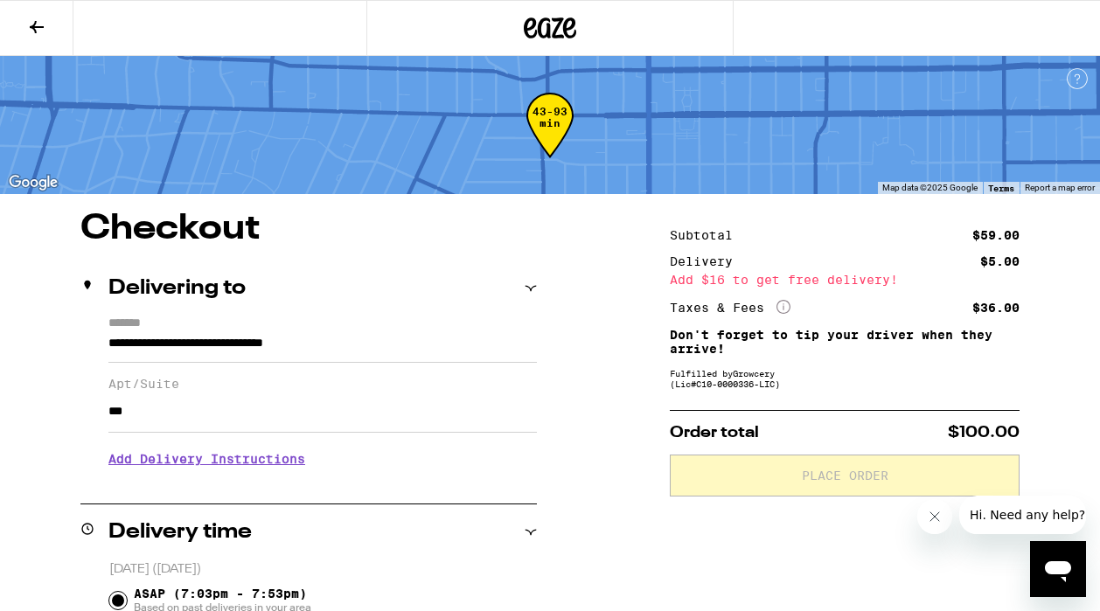
type input "***"
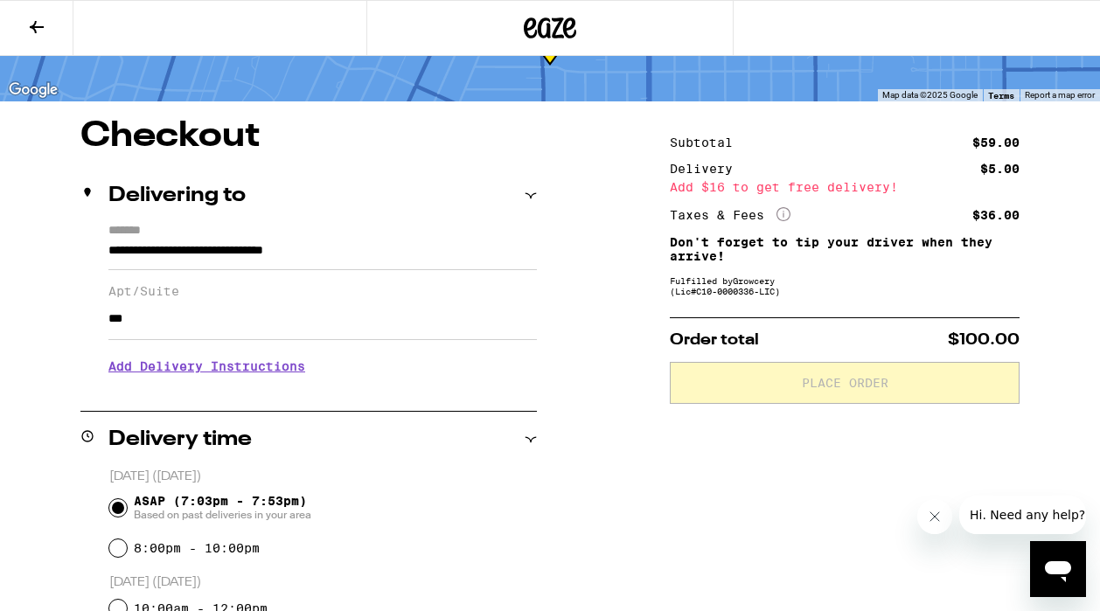
scroll to position [87, 0]
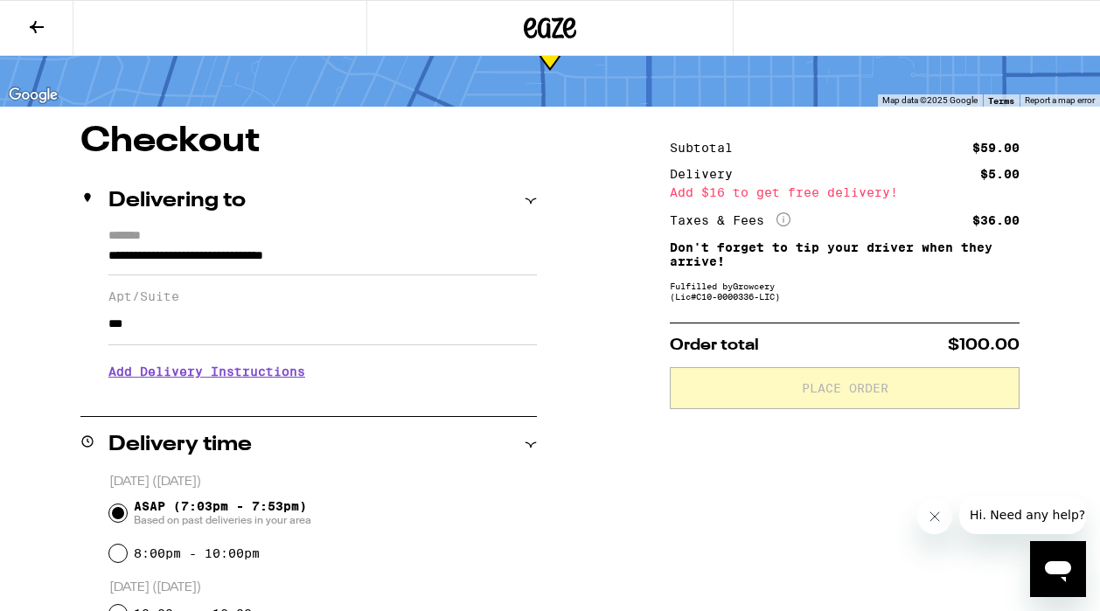
click at [875, 255] on p "Don't forget to tip your driver when they arrive!" at bounding box center [845, 254] width 350 height 28
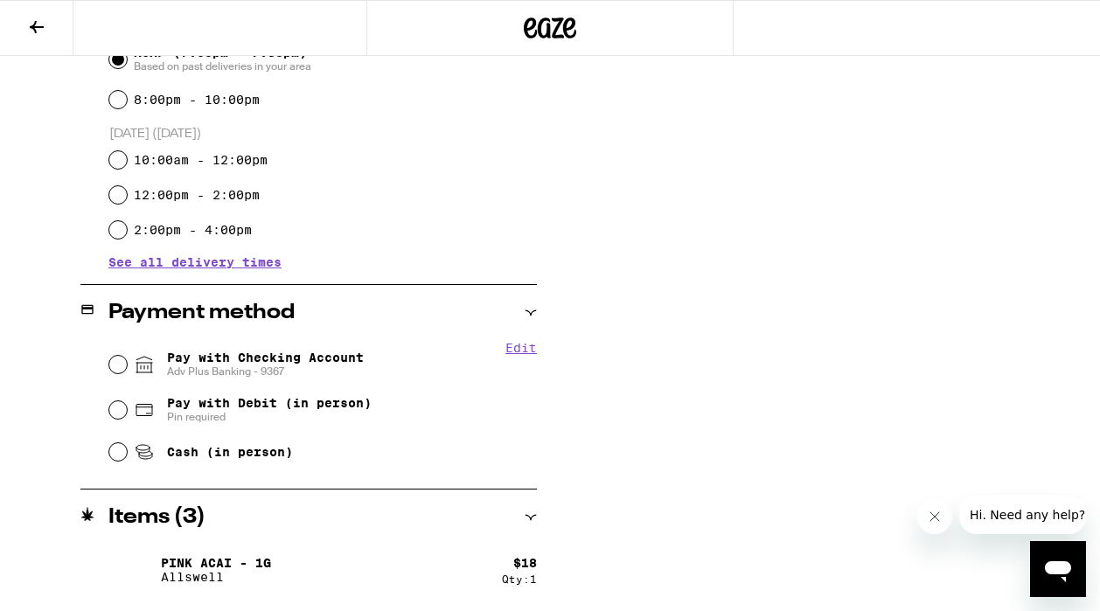
scroll to position [507, 0]
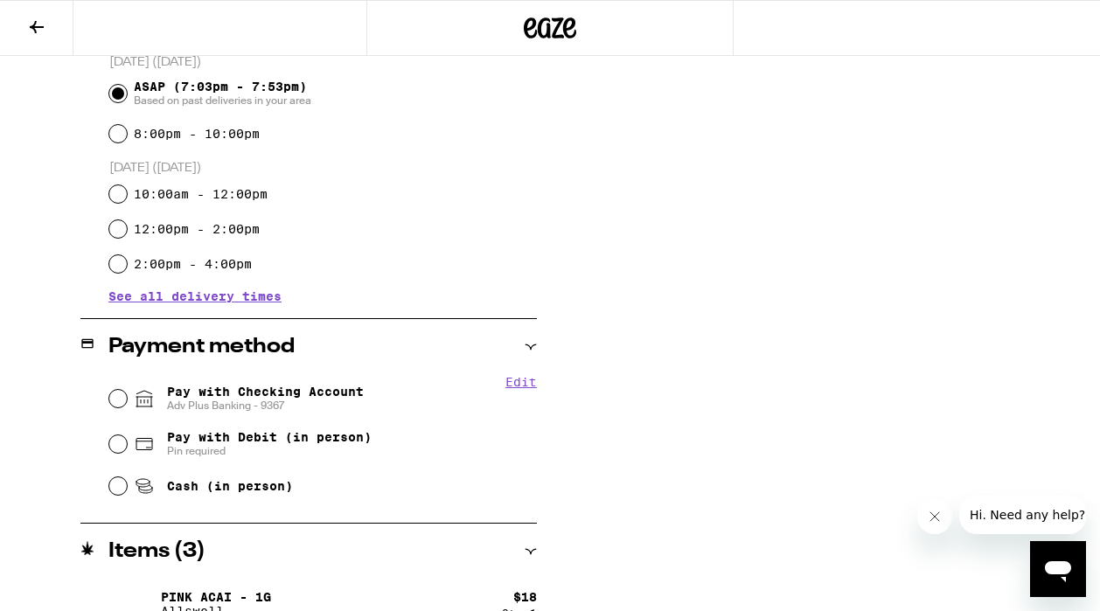
click at [120, 89] on input "ASAP (7:03pm - 7:53pm) Based on past deliveries in your area" at bounding box center [117, 93] width 17 height 17
click at [125, 396] on input "Pay with Checking Account Adv Plus Banking - 9367" at bounding box center [117, 398] width 17 height 17
radio input "true"
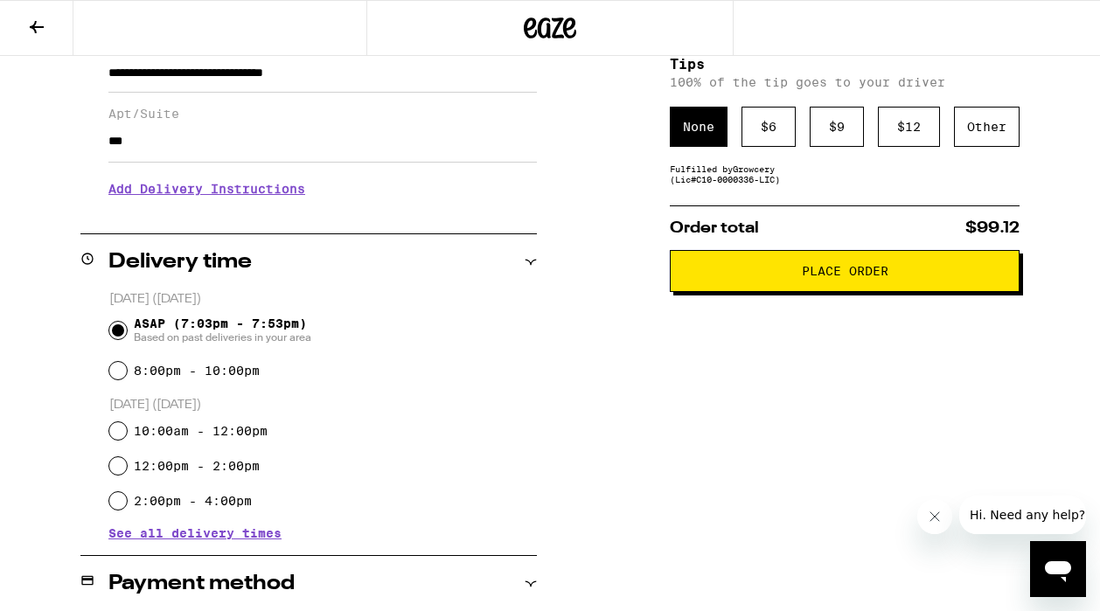
scroll to position [263, 0]
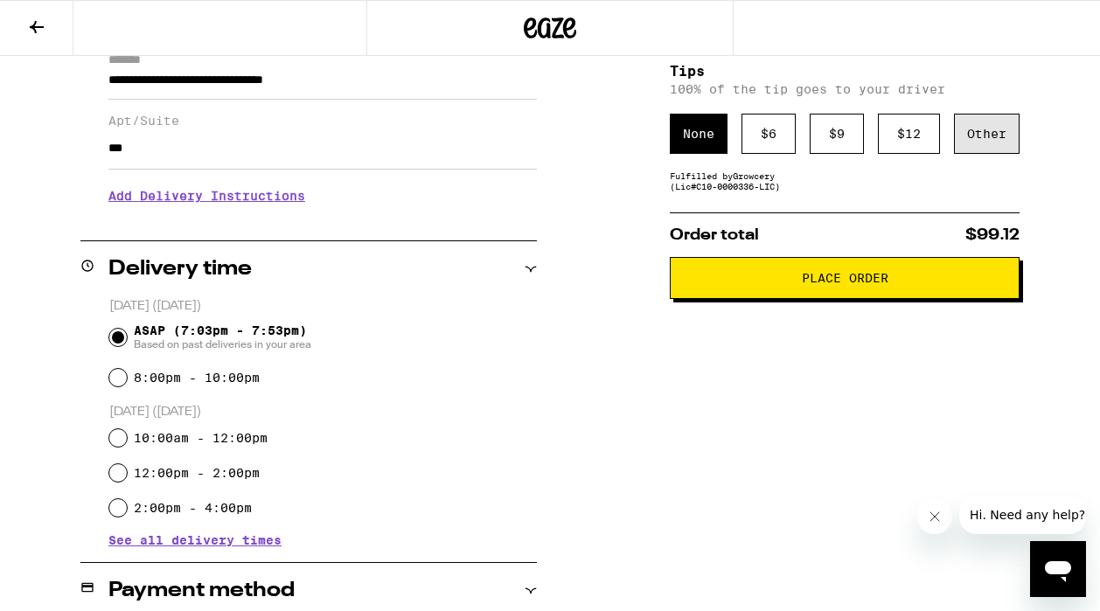
click at [960, 139] on div "Other" at bounding box center [987, 134] width 66 height 40
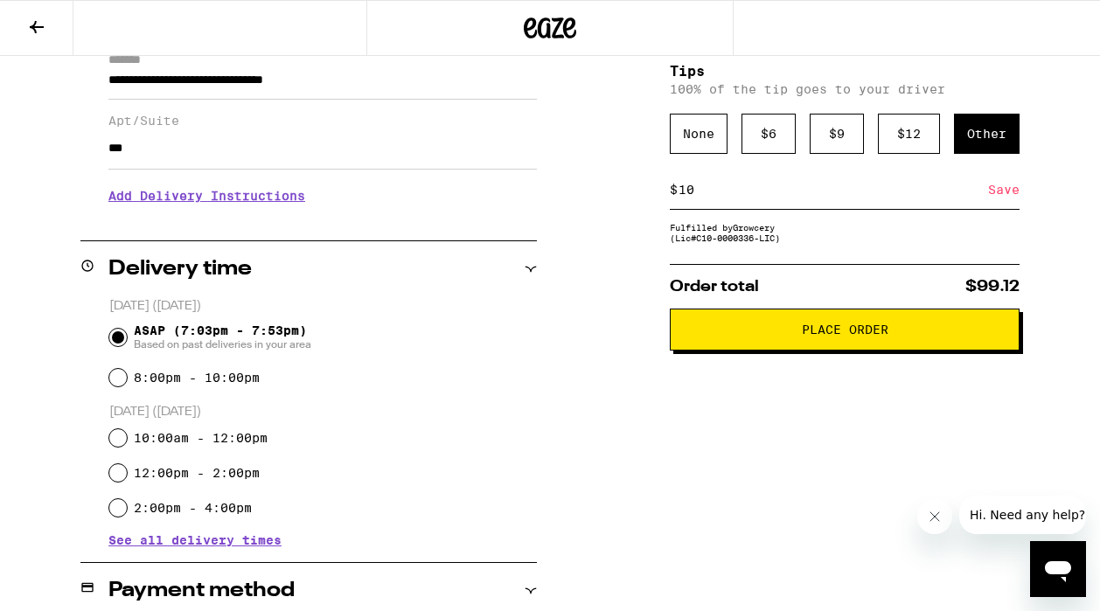
type input "10"
click at [834, 429] on div "Subtotal $59.00 Delivery $5.00 Add $16 to get free delivery! Taxes & Fees More …" at bounding box center [845, 509] width 350 height 1122
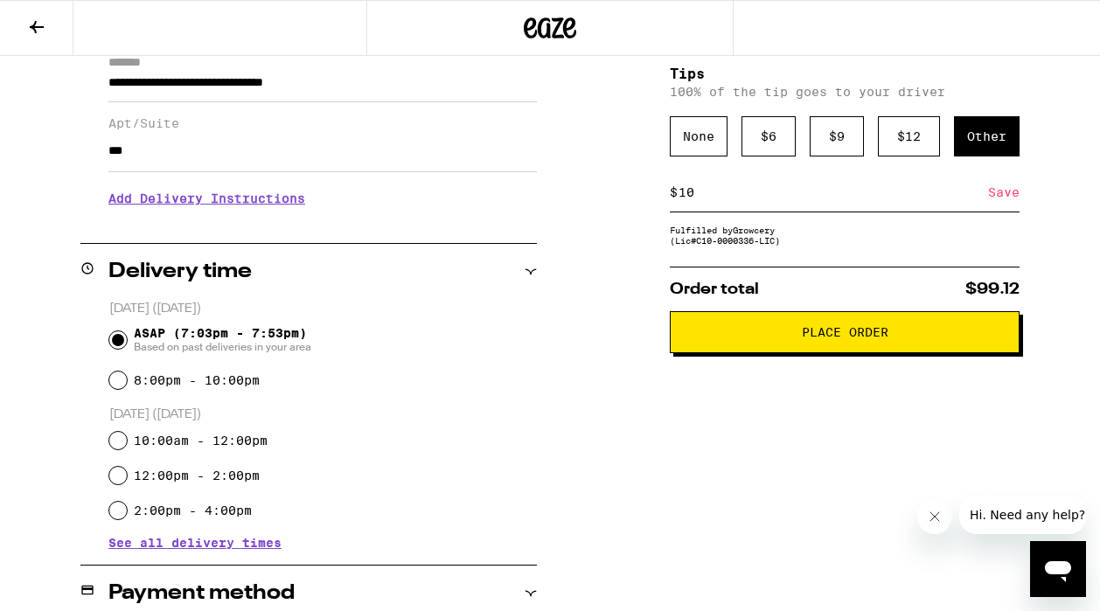
scroll to position [266, 0]
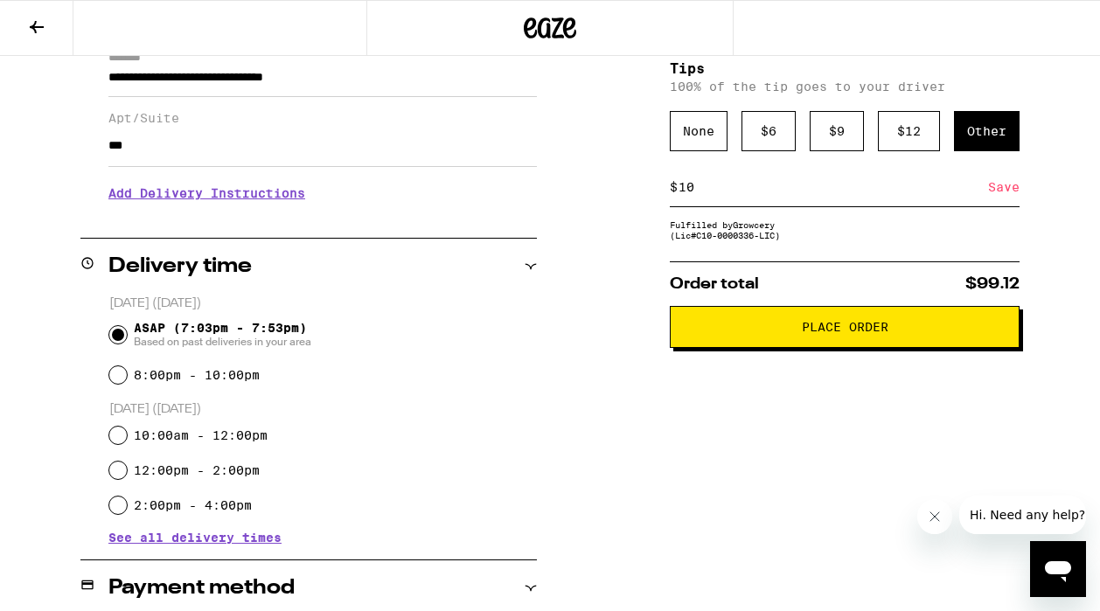
click at [1009, 191] on div "Save" at bounding box center [1003, 187] width 31 height 38
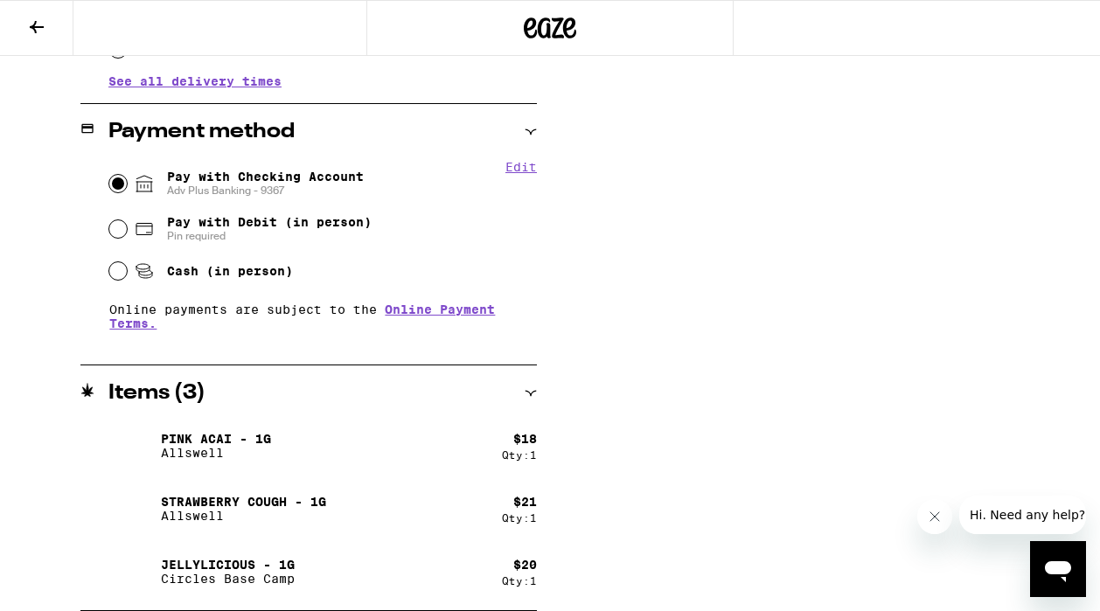
scroll to position [0, 0]
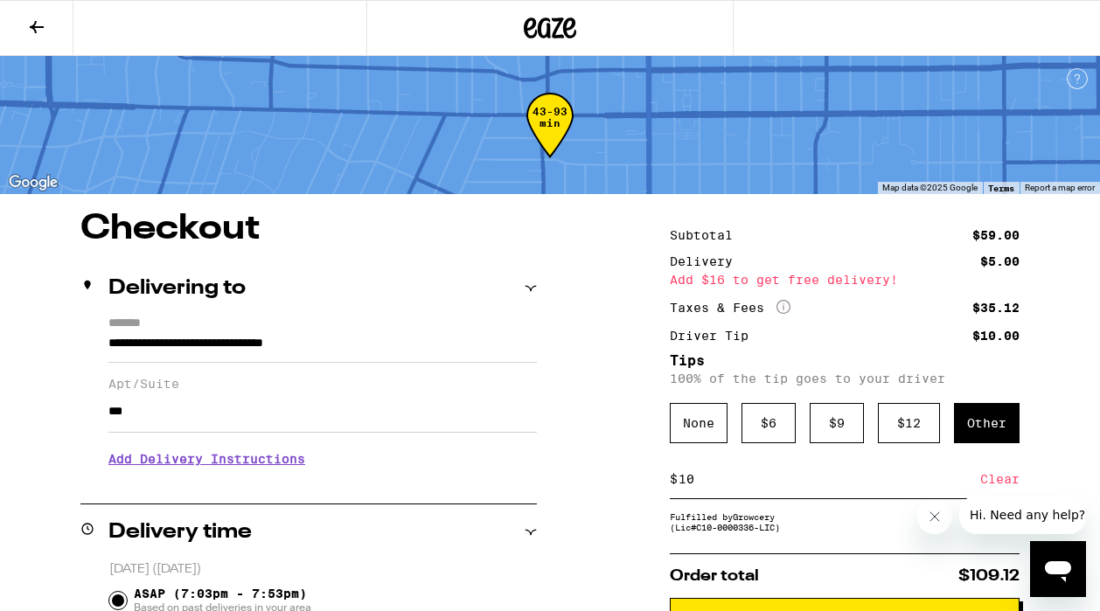
click at [44, 24] on icon at bounding box center [36, 27] width 21 height 21
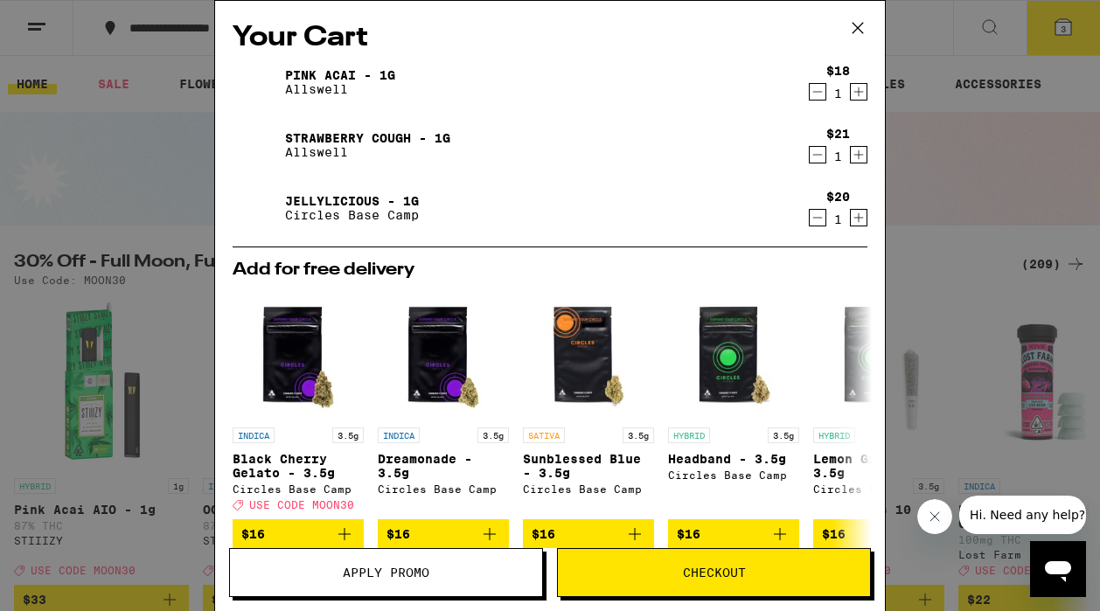
click at [820, 153] on icon "Decrement" at bounding box center [818, 154] width 16 height 21
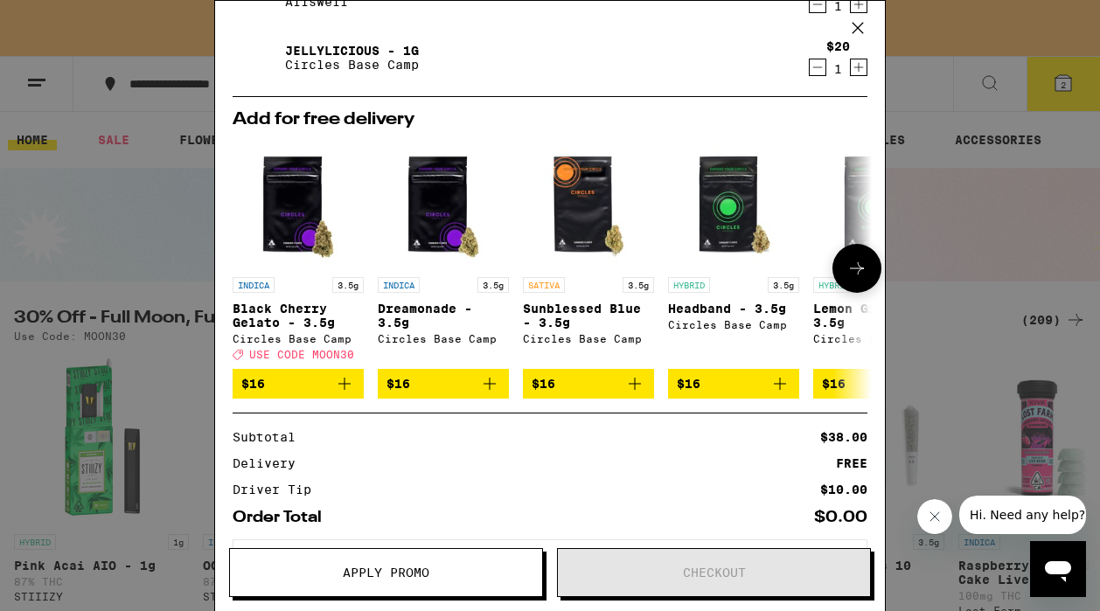
scroll to position [151, 0]
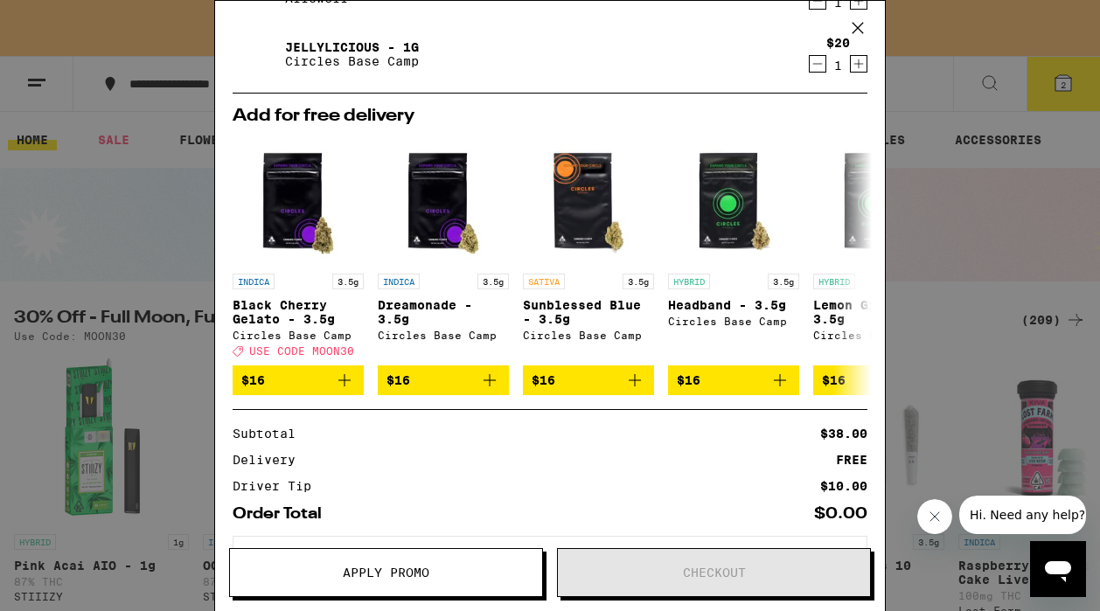
click at [983, 260] on div "Your Cart Your cart is under the $50 minimum. Pink Acai - 1g Allswell $18 1 Jel…" at bounding box center [550, 305] width 1100 height 611
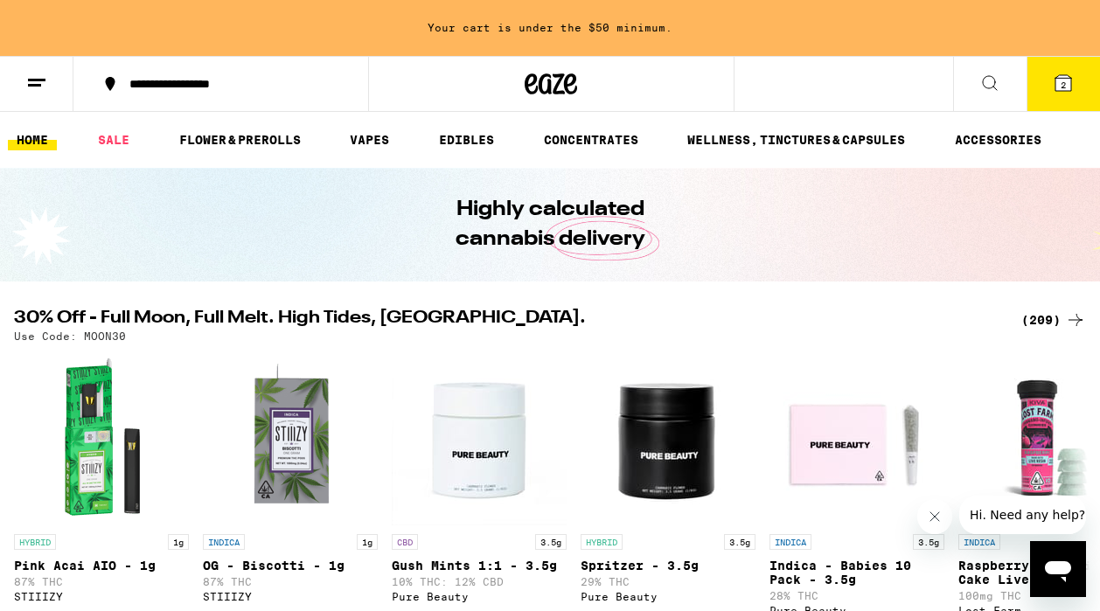
click at [1057, 81] on icon at bounding box center [1063, 83] width 16 height 16
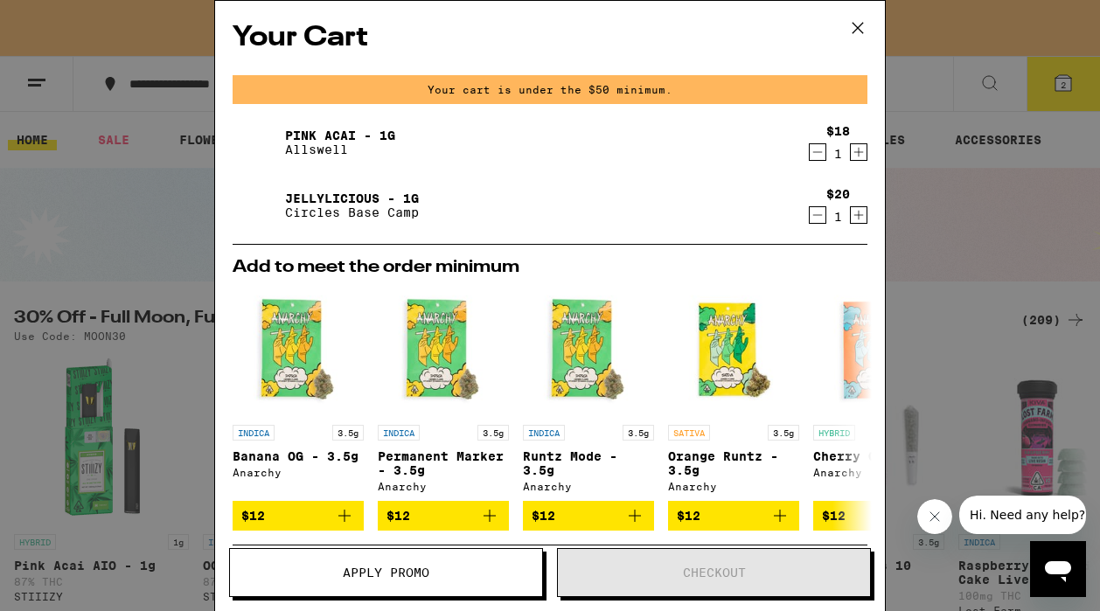
click at [868, 150] on div "Your Cart Your cart is under the $50 minimum. Pink Acai - 1g Allswell $18 1 Jel…" at bounding box center [550, 280] width 670 height 558
click at [859, 150] on icon "Increment" at bounding box center [859, 152] width 16 height 21
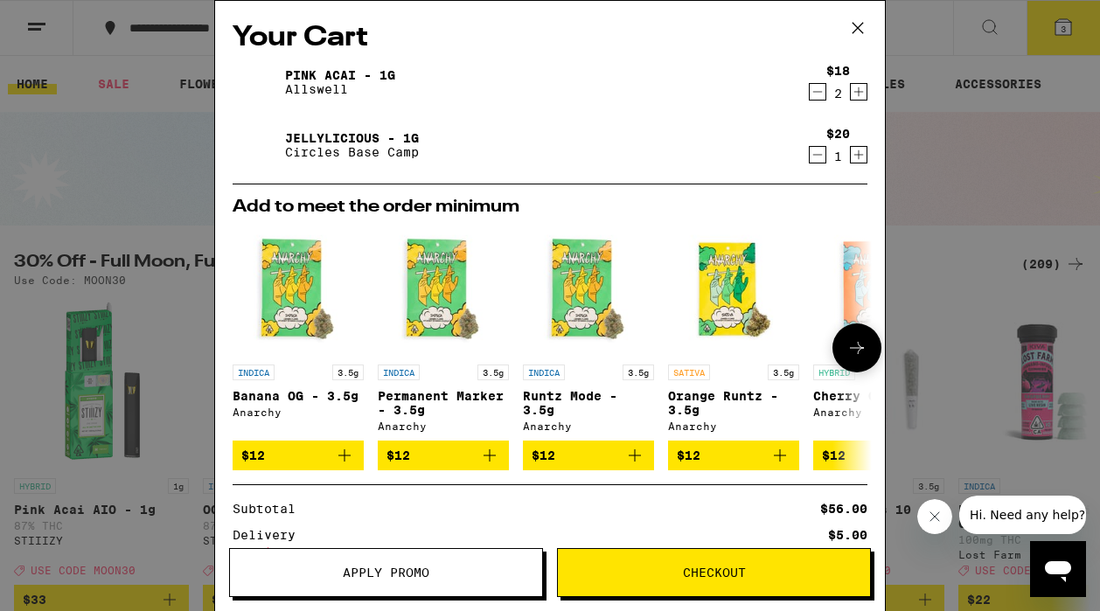
scroll to position [204, 0]
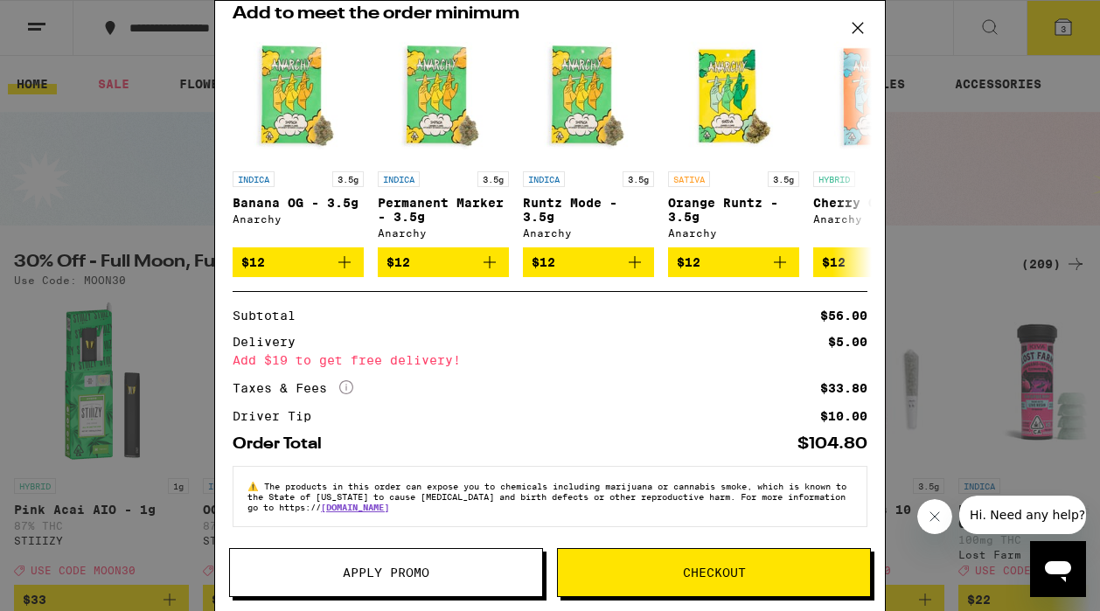
click at [660, 564] on button "Checkout" at bounding box center [714, 572] width 314 height 49
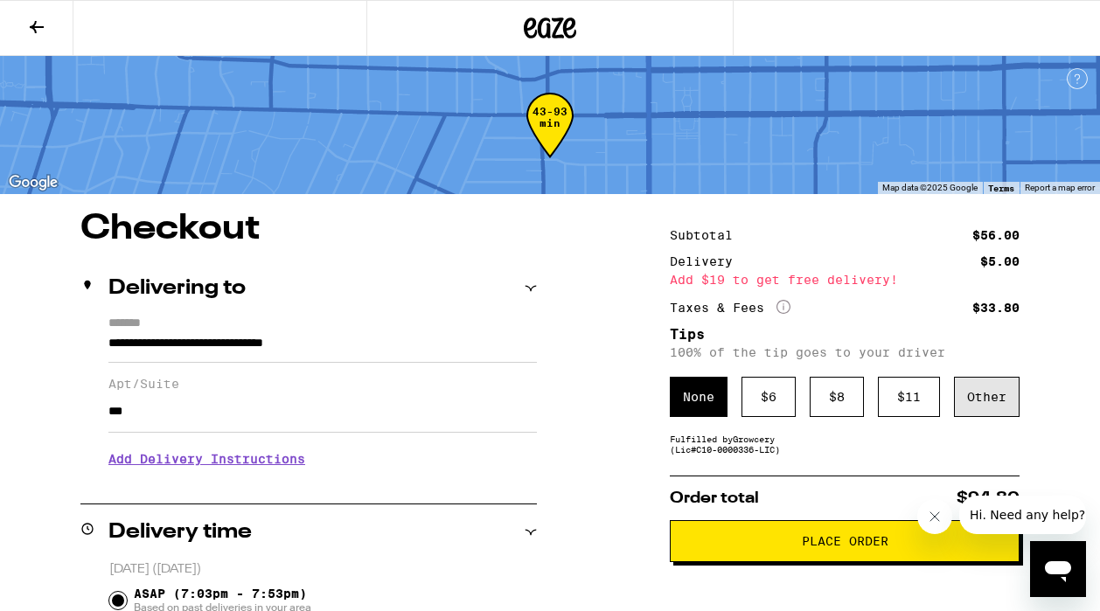
click at [981, 393] on div "Other" at bounding box center [987, 397] width 66 height 40
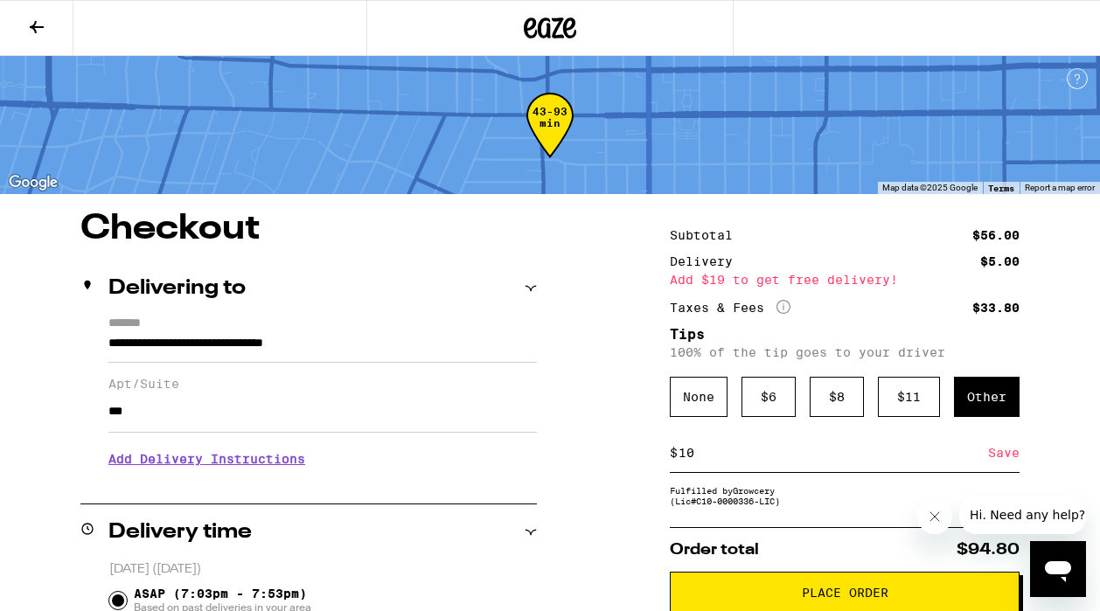
type input "10"
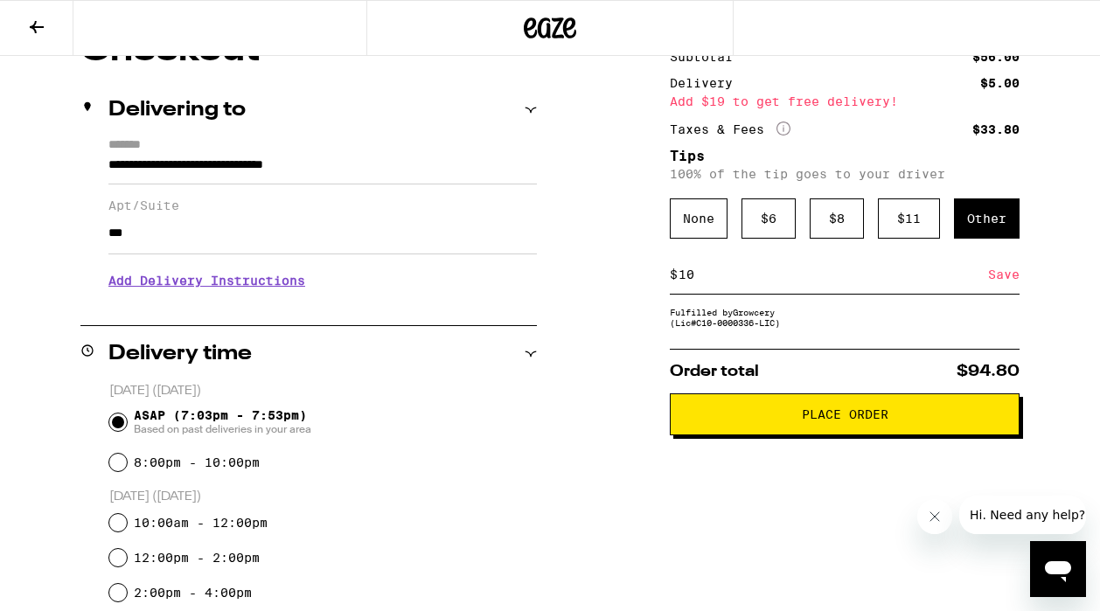
scroll to position [181, 0]
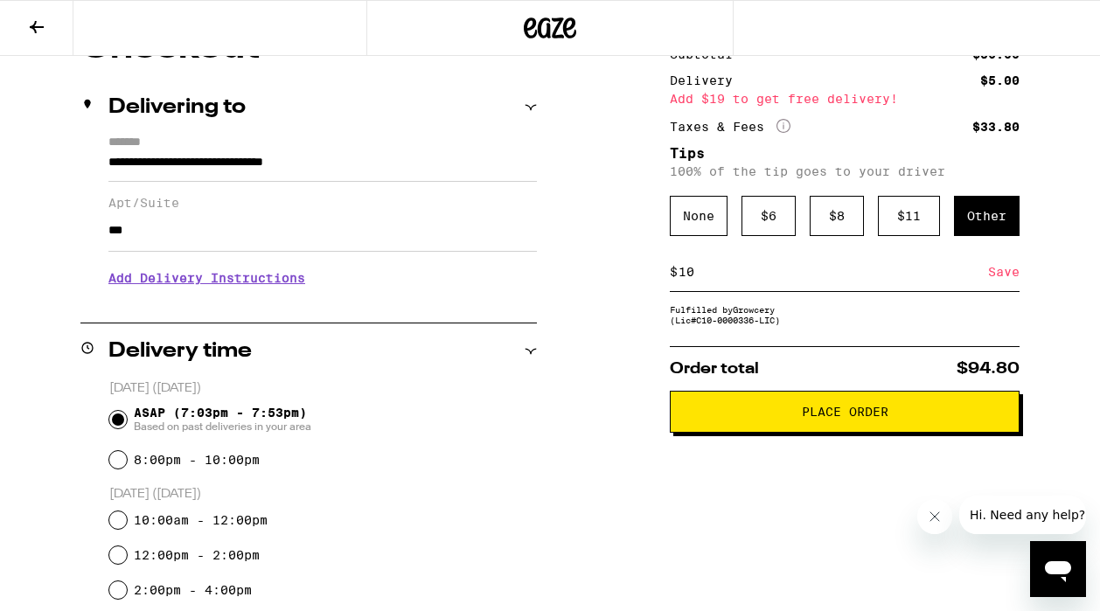
click at [830, 429] on button "Place Order" at bounding box center [845, 412] width 350 height 42
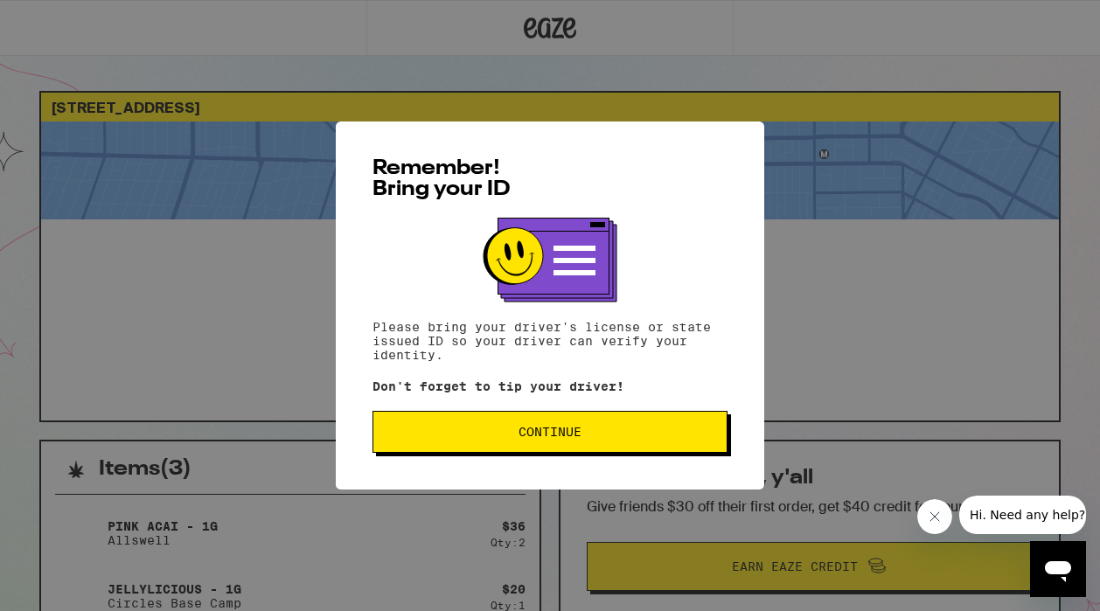
click at [452, 418] on button "Continue" at bounding box center [550, 432] width 355 height 42
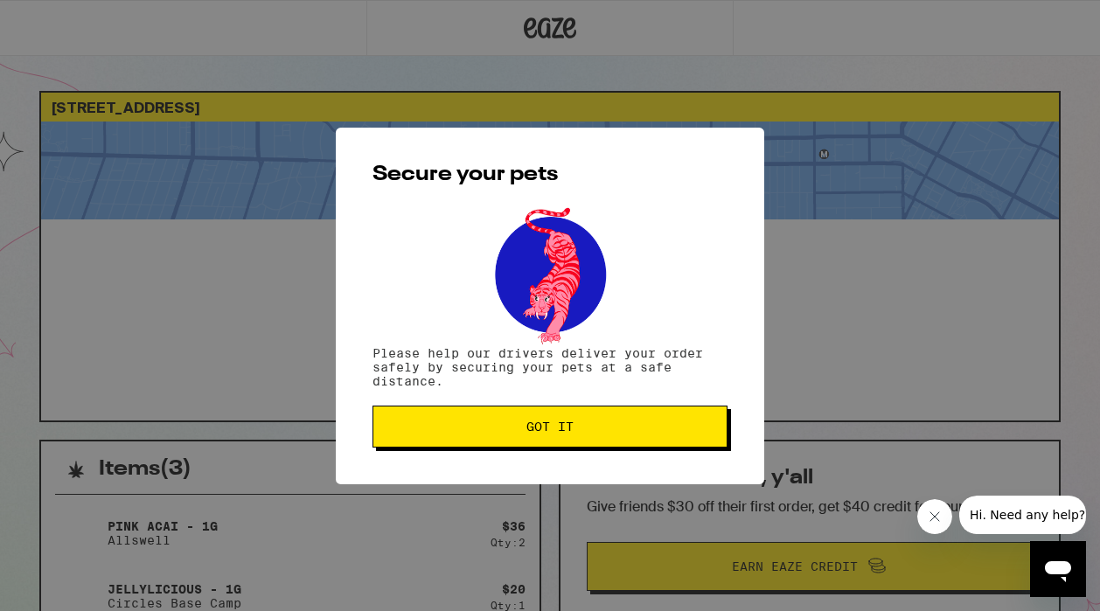
click at [452, 418] on button "Got it" at bounding box center [550, 427] width 355 height 42
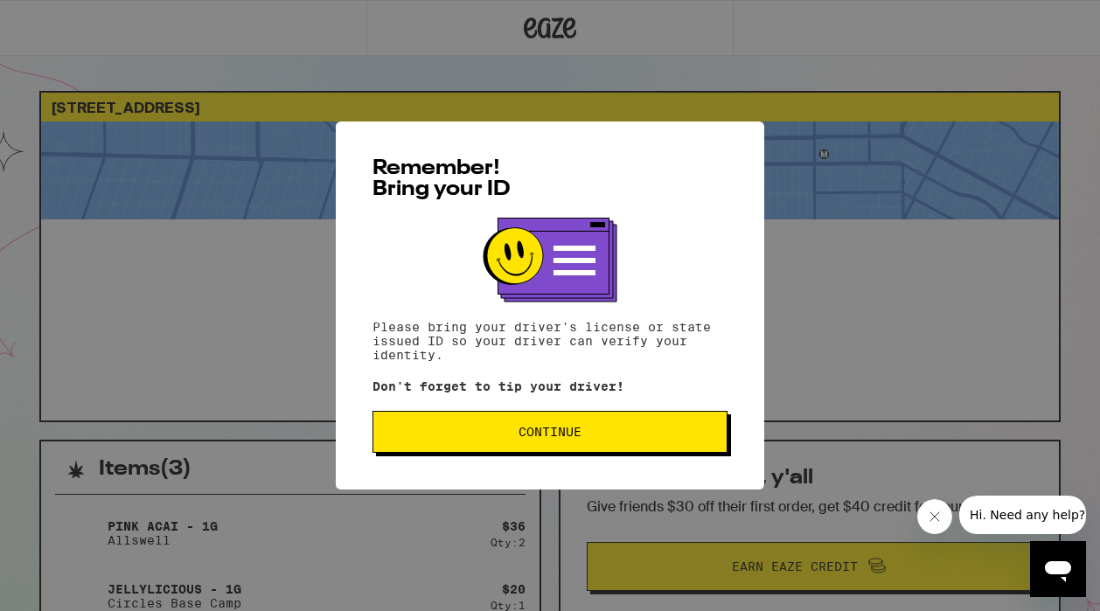
click at [554, 436] on span "Continue" at bounding box center [550, 432] width 63 height 12
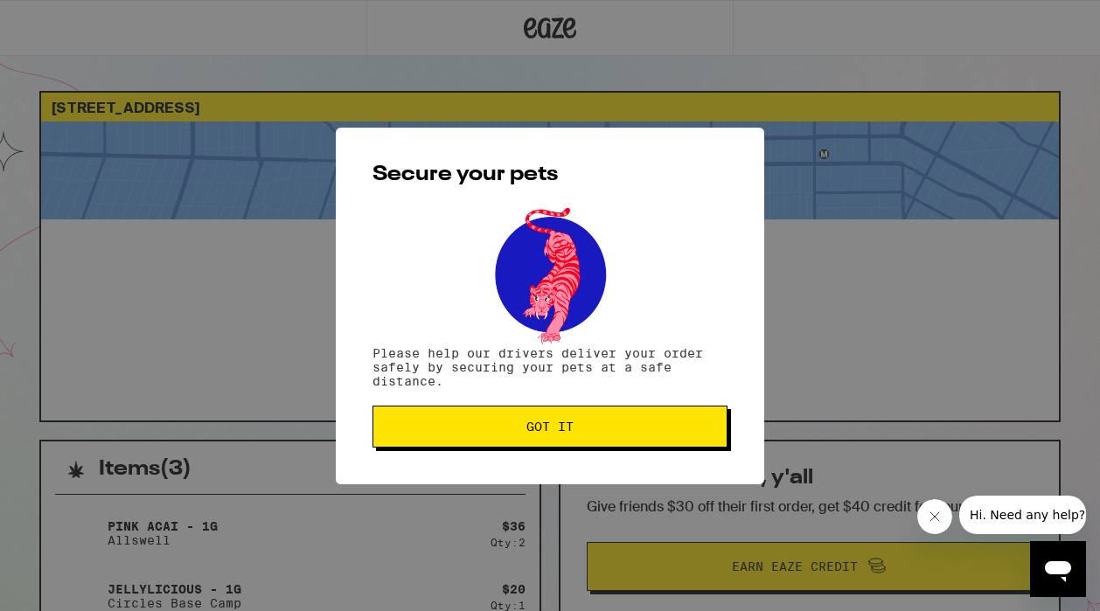
click at [554, 433] on span "Got it" at bounding box center [549, 427] width 47 height 12
